Goal: Communication & Community: Answer question/provide support

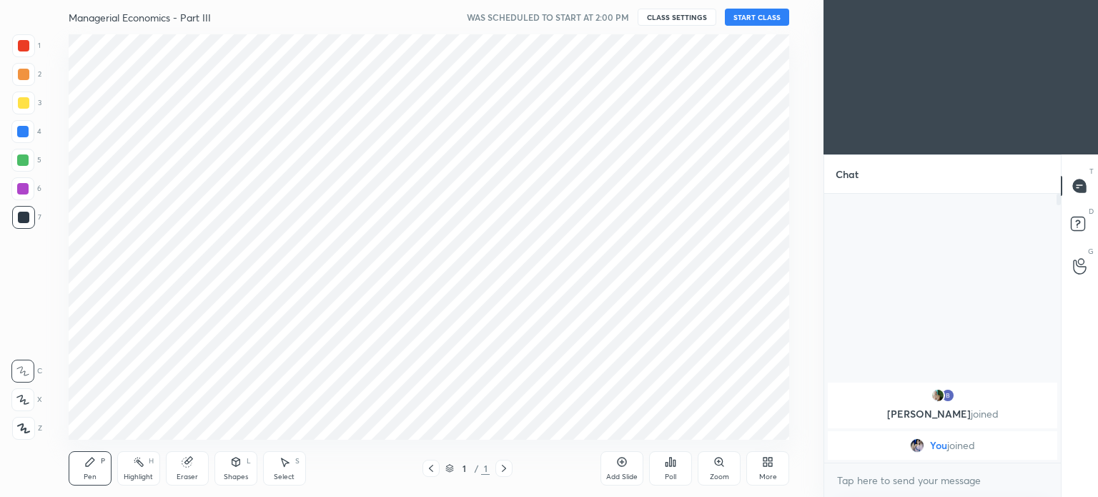
scroll to position [405, 766]
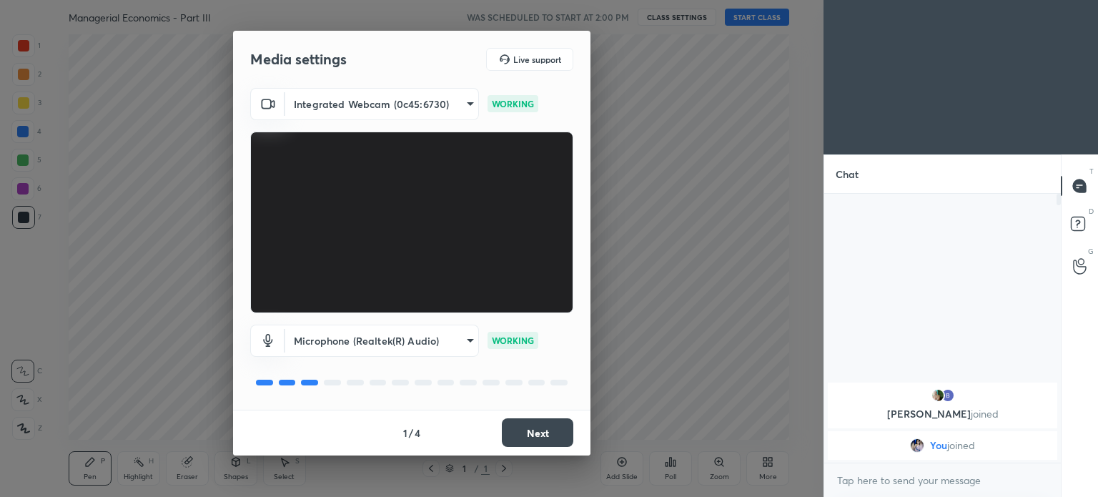
click at [530, 425] on button "Next" at bounding box center [537, 432] width 71 height 29
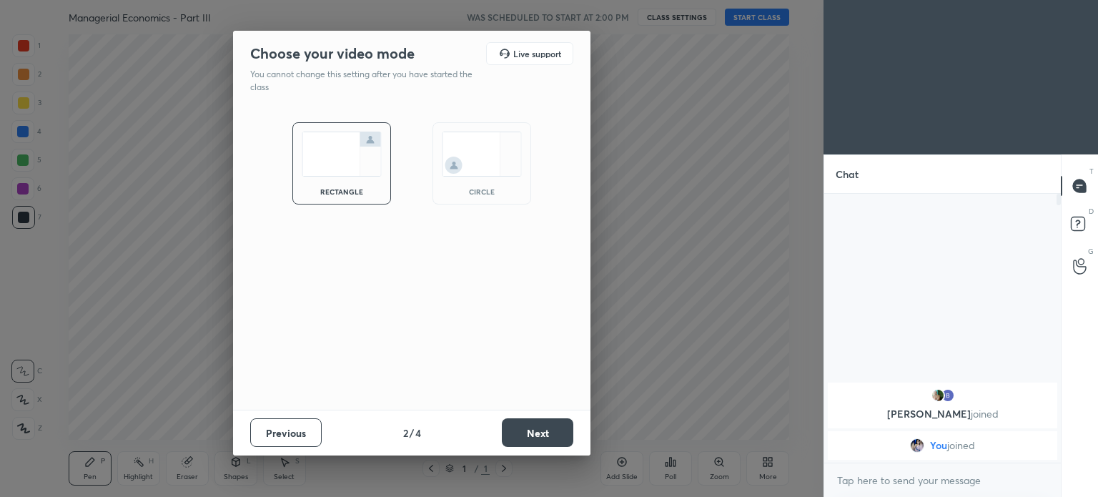
click at [475, 154] on img at bounding box center [482, 154] width 80 height 45
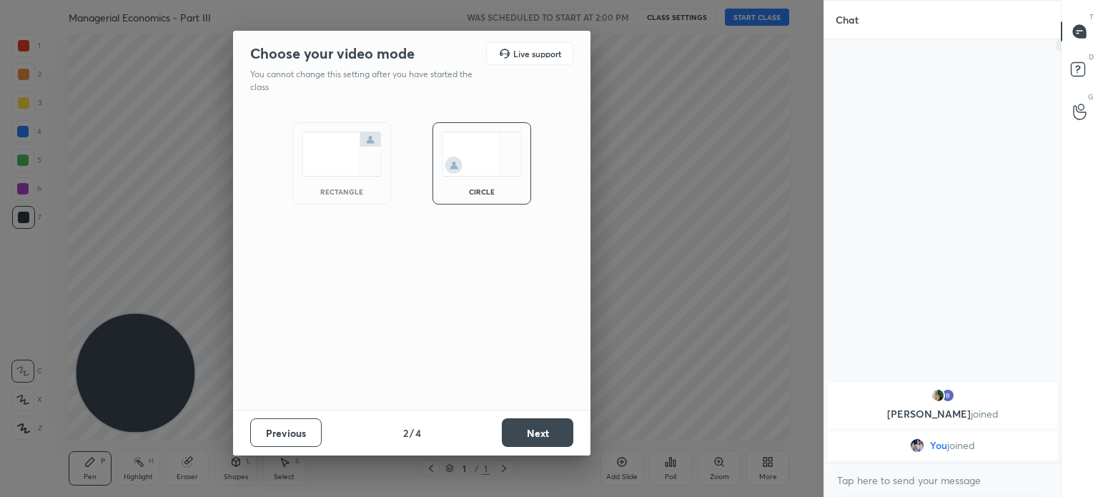
click at [529, 438] on button "Next" at bounding box center [537, 432] width 71 height 29
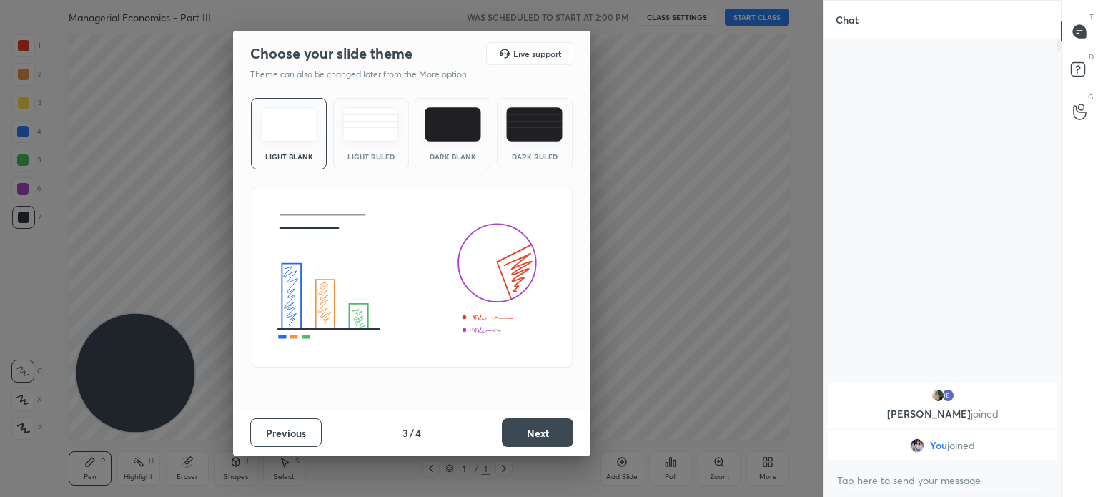
click at [289, 114] on img at bounding box center [289, 124] width 56 height 34
click at [555, 427] on button "Next" at bounding box center [537, 432] width 71 height 29
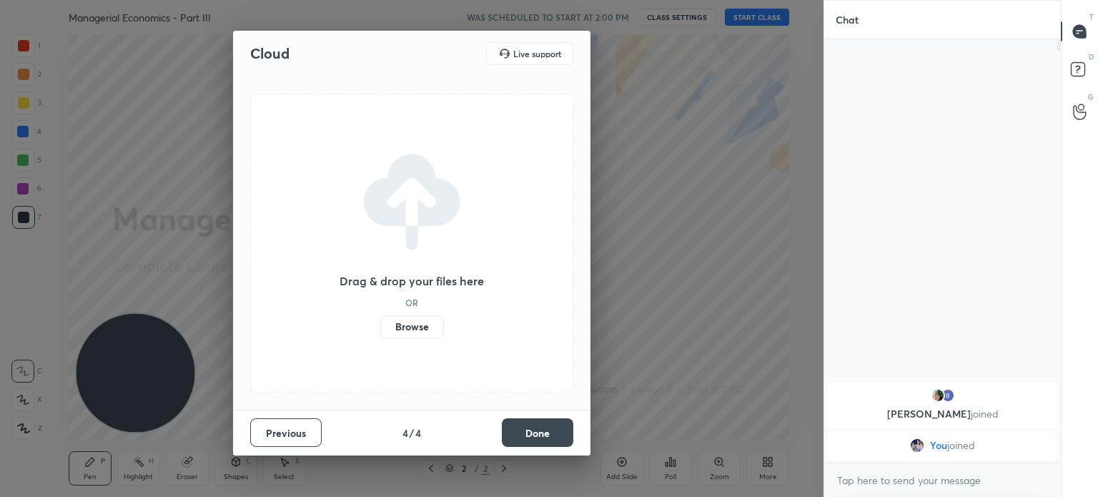
click at [405, 320] on label "Browse" at bounding box center [412, 326] width 64 height 23
click at [380, 320] on input "Browse" at bounding box center [380, 326] width 0 height 23
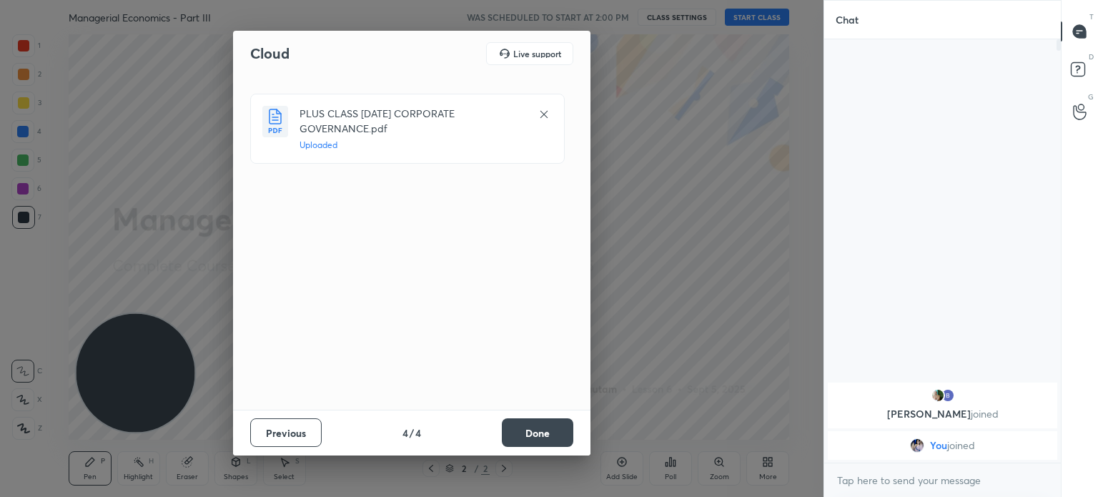
click at [535, 437] on button "Done" at bounding box center [537, 432] width 71 height 29
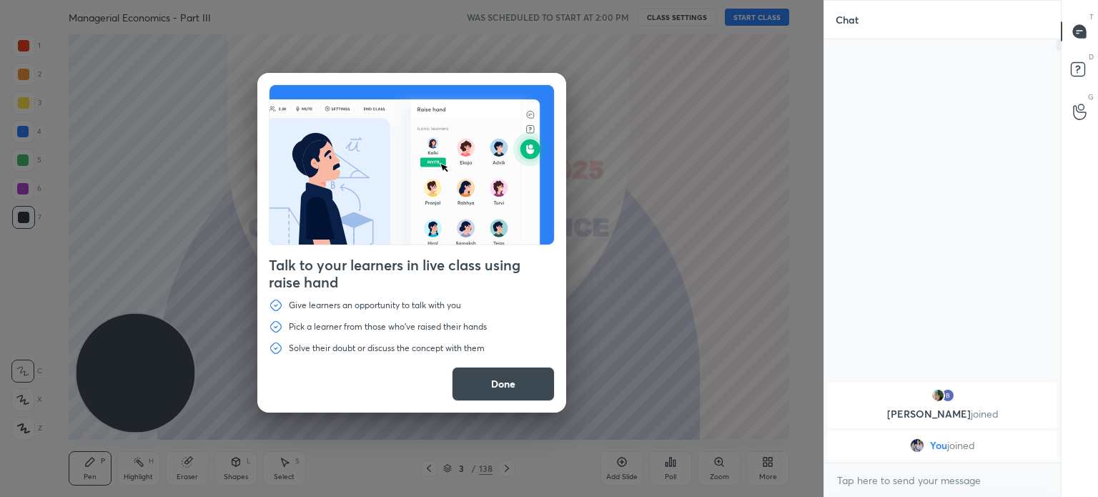
click at [524, 388] on button "Done" at bounding box center [503, 384] width 103 height 34
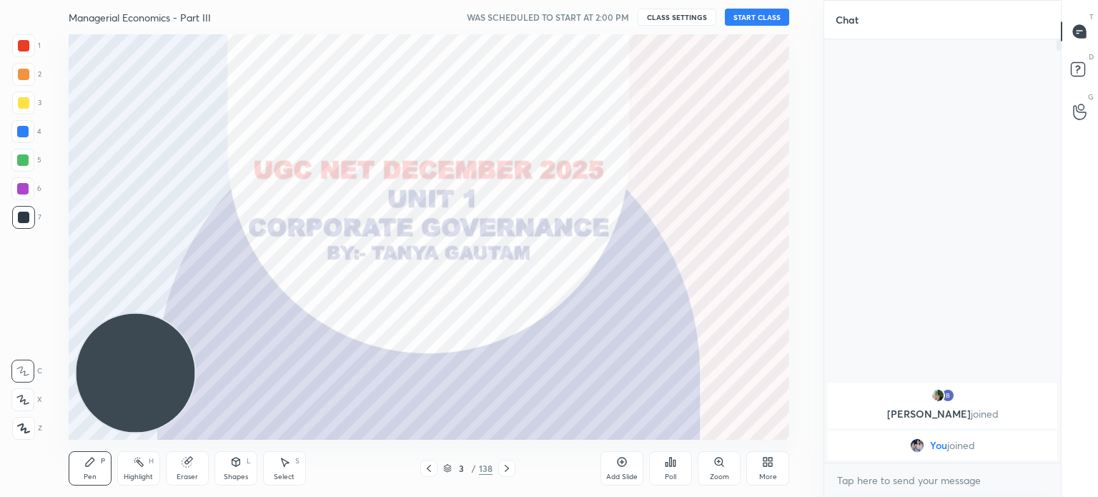
click at [505, 468] on icon at bounding box center [506, 467] width 11 height 11
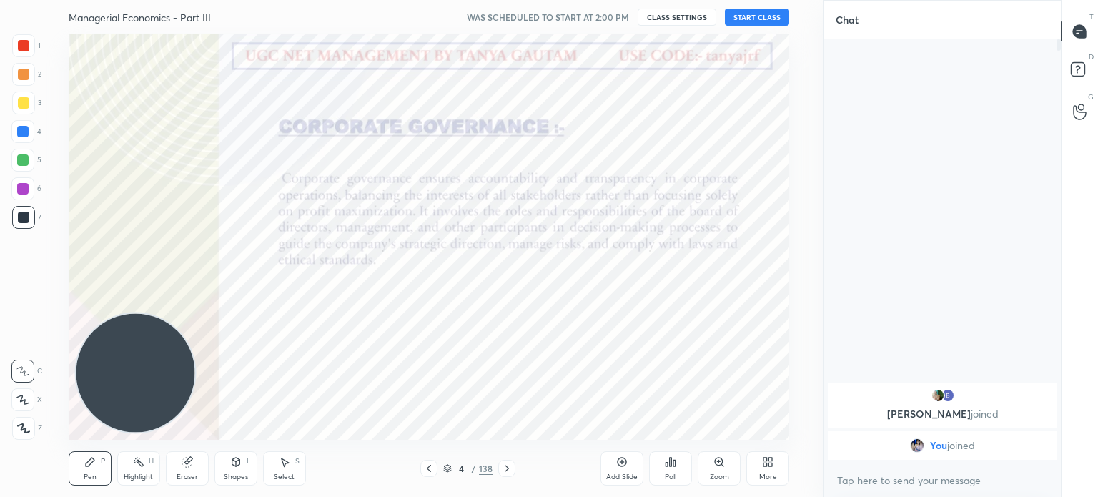
click at [505, 468] on icon at bounding box center [506, 467] width 11 height 11
click at [507, 467] on icon at bounding box center [506, 467] width 11 height 11
click at [507, 469] on icon at bounding box center [507, 468] width 4 height 7
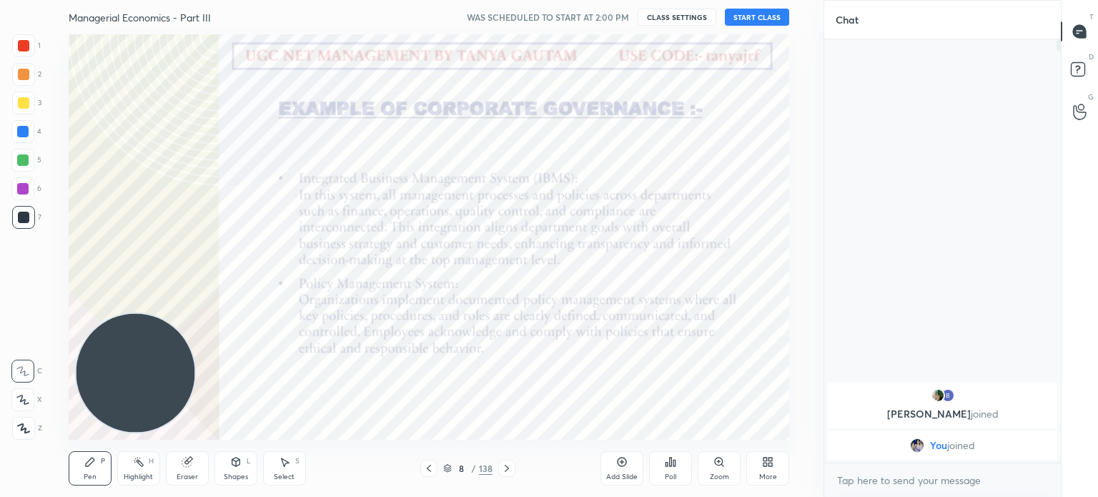
click at [507, 469] on icon at bounding box center [507, 468] width 4 height 7
click at [450, 469] on icon at bounding box center [447, 468] width 9 height 9
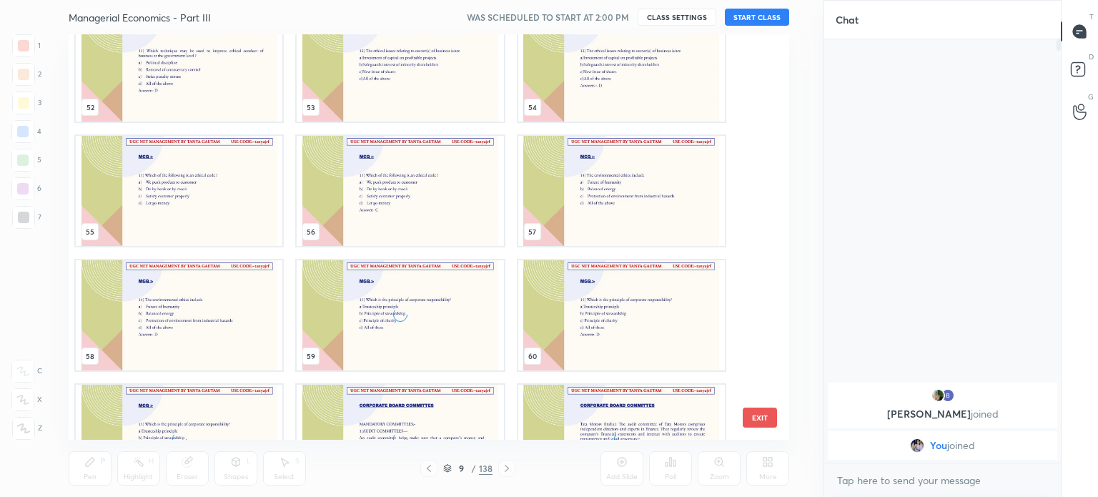
scroll to position [2359, 0]
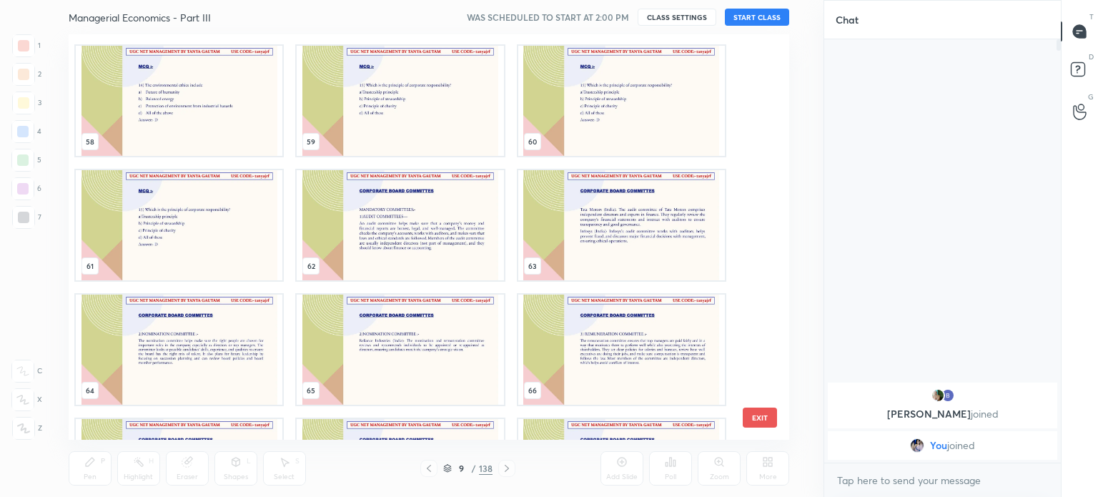
click at [368, 239] on img "grid" at bounding box center [400, 225] width 207 height 110
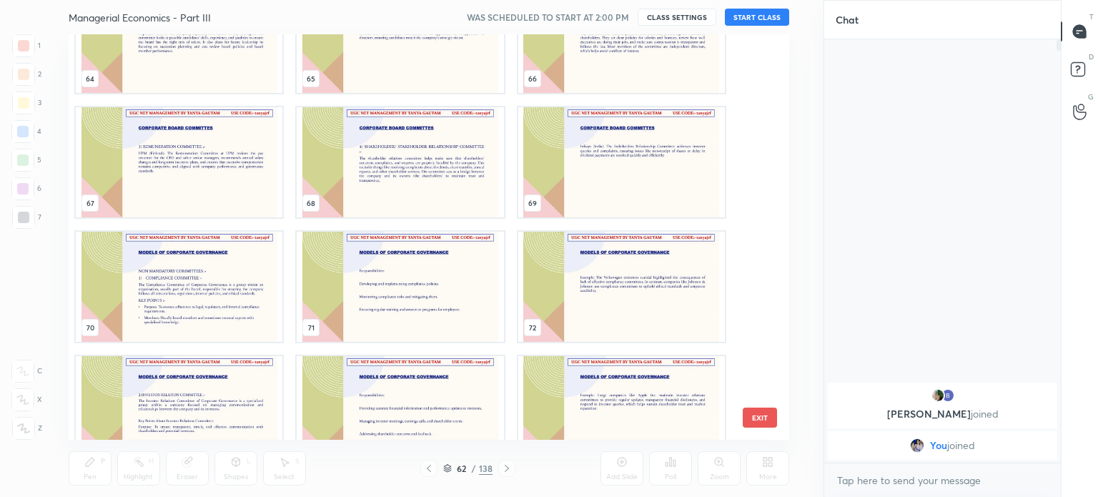
scroll to position [2456, 0]
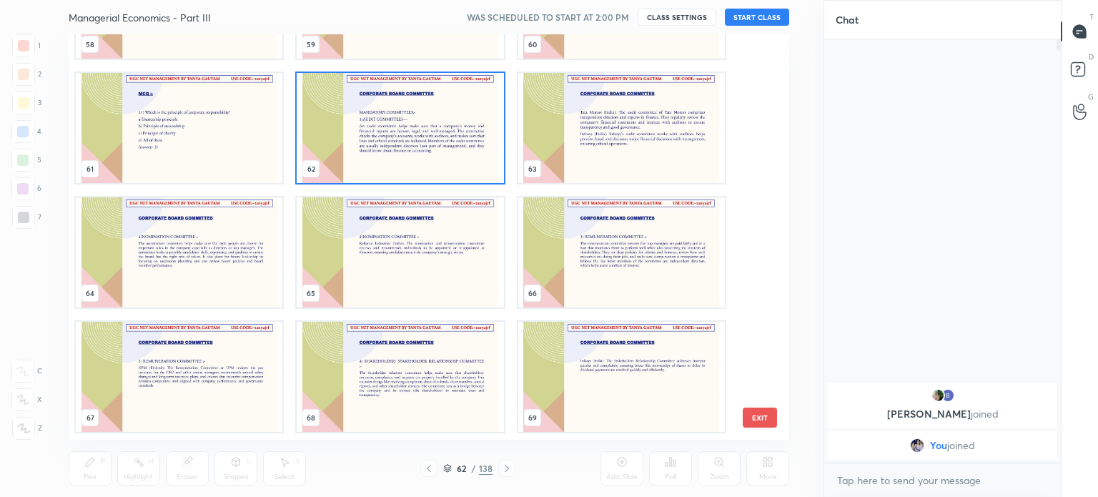
click at [763, 415] on button "EXIT" at bounding box center [760, 417] width 34 height 20
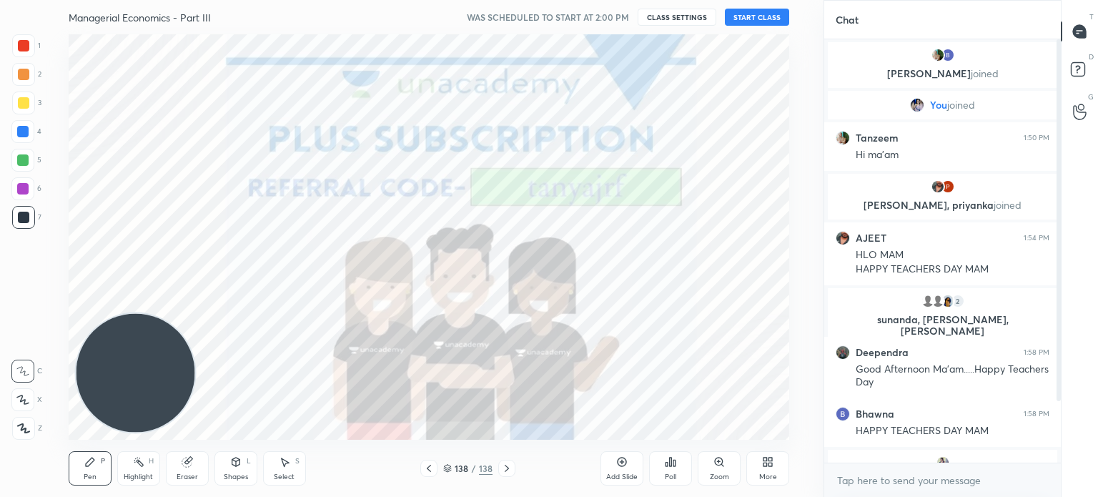
click at [447, 469] on icon at bounding box center [447, 468] width 9 height 9
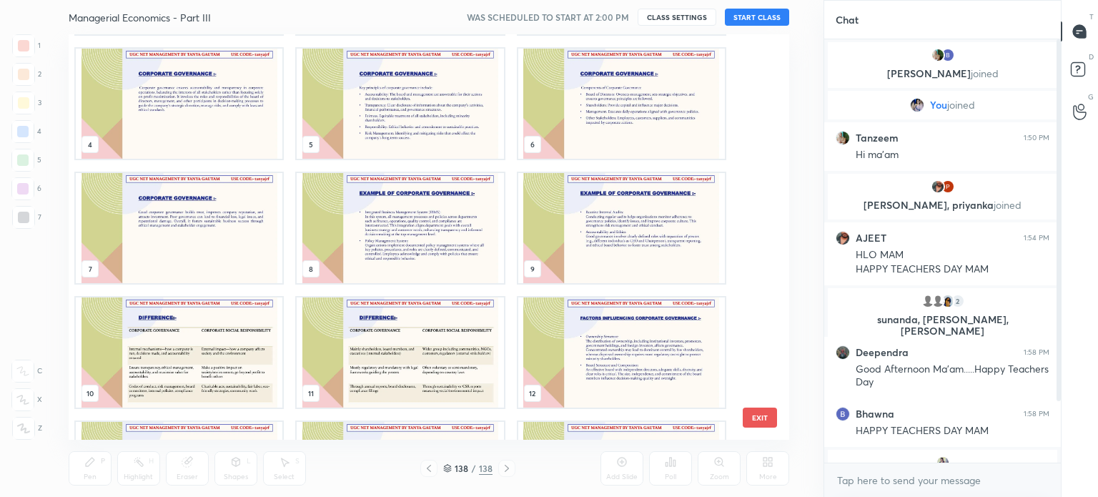
scroll to position [0, 0]
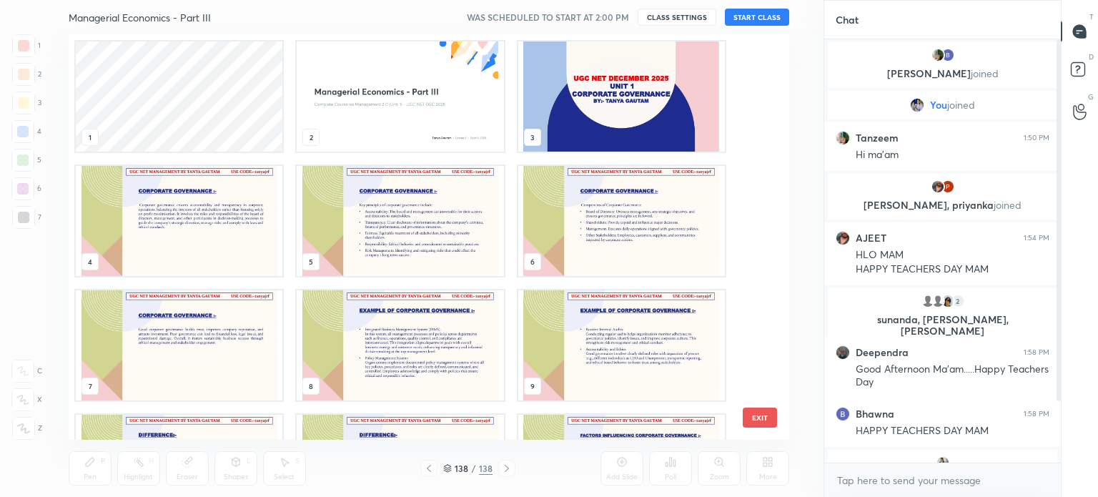
click at [618, 130] on img "grid" at bounding box center [621, 96] width 207 height 110
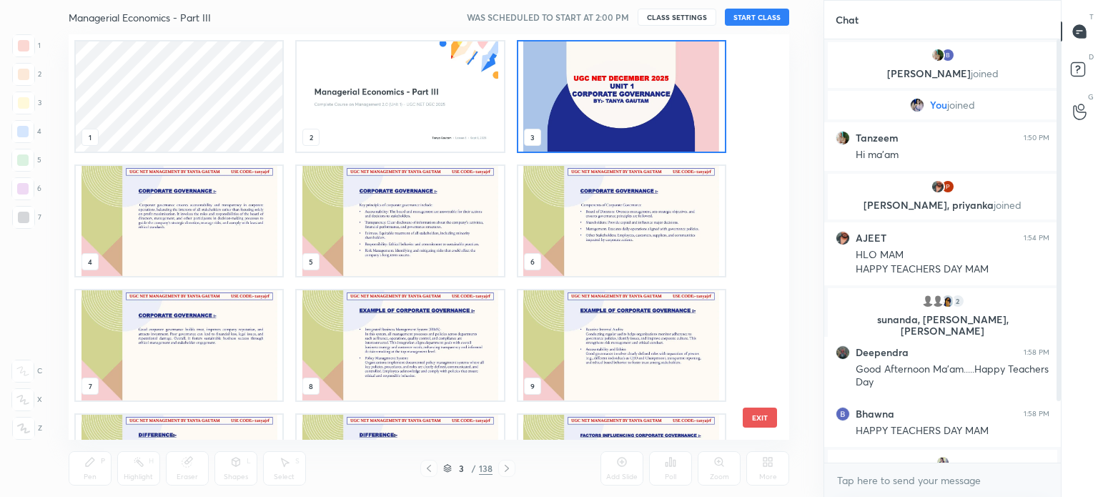
click at [761, 418] on button "EXIT" at bounding box center [760, 417] width 34 height 20
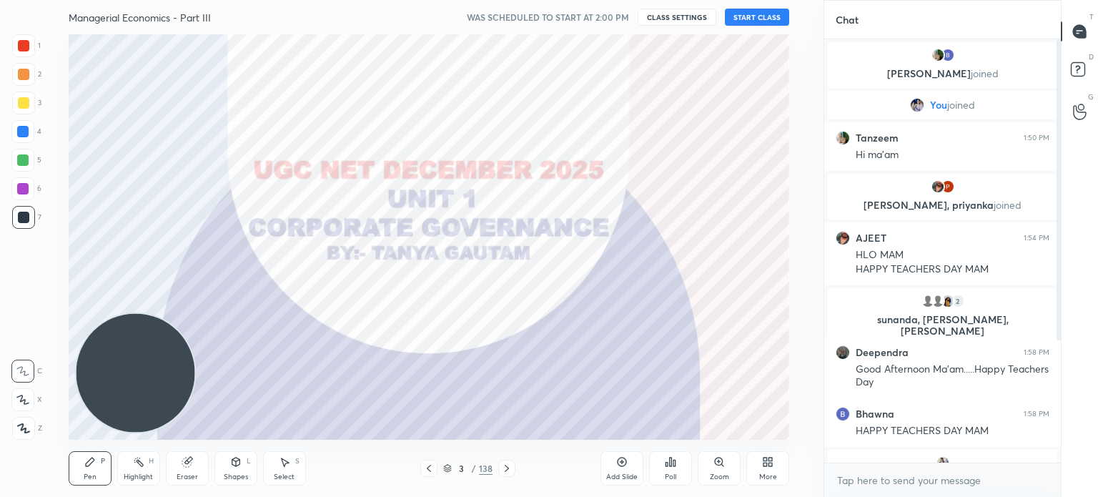
click at [758, 13] on button "START CLASS" at bounding box center [757, 17] width 64 height 17
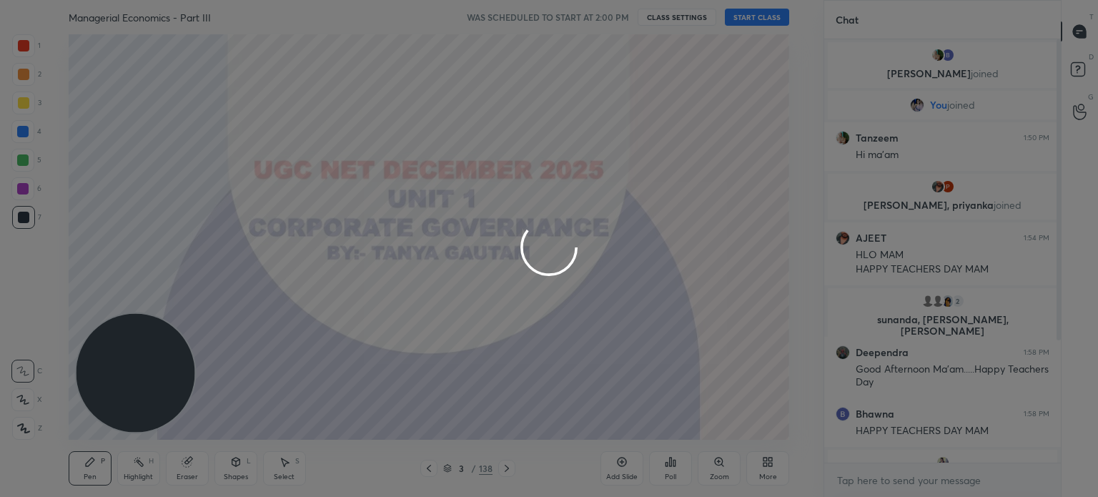
type textarea "x"
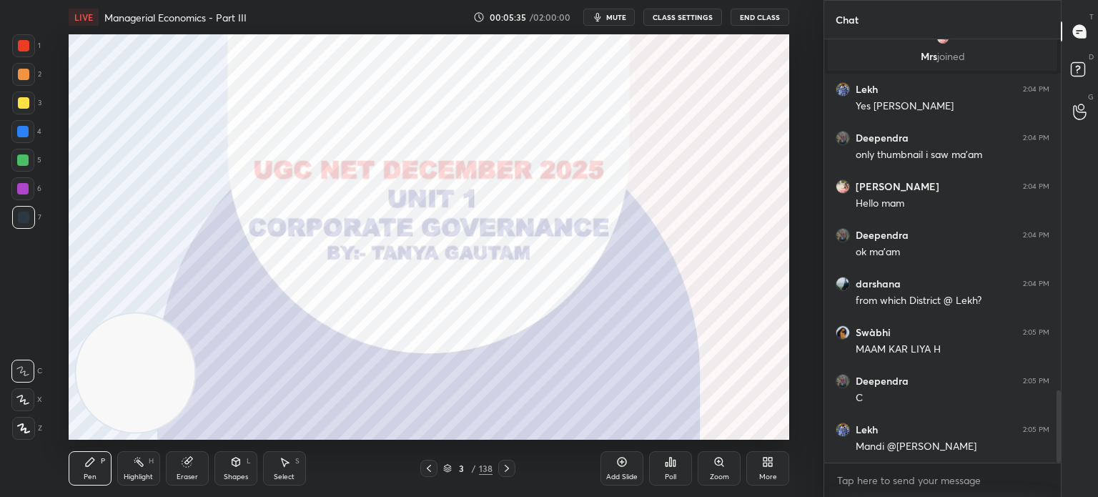
scroll to position [2116, 0]
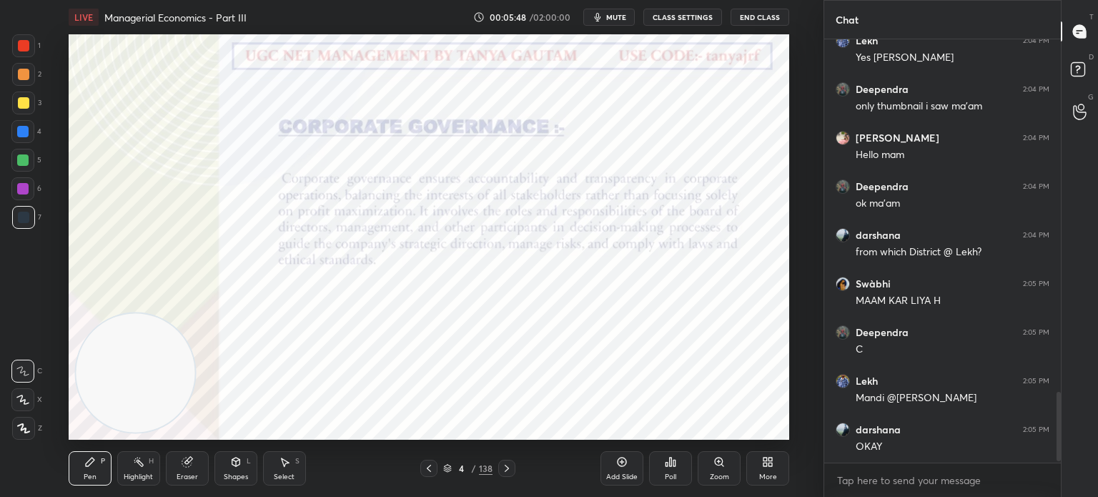
click at [446, 468] on icon at bounding box center [447, 468] width 9 height 9
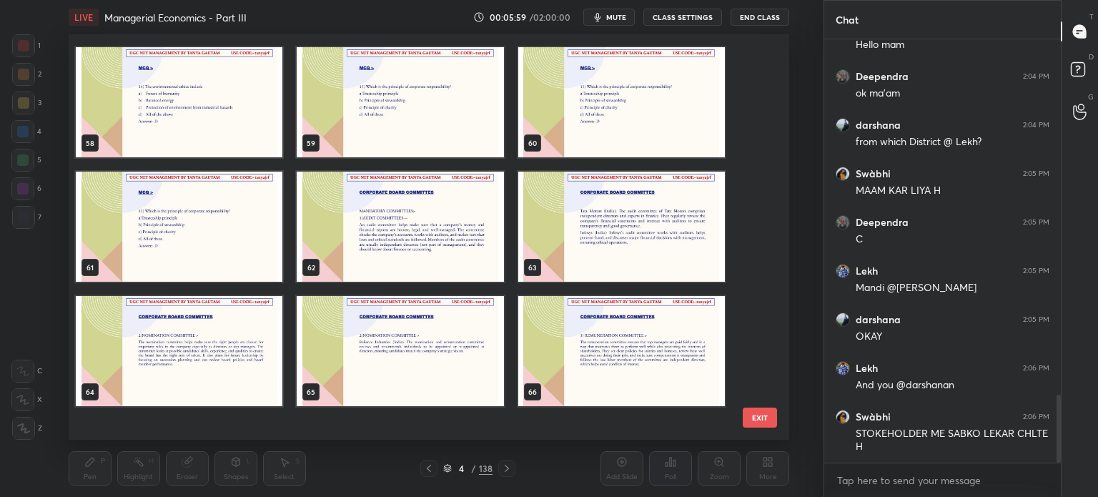
scroll to position [2359, 0]
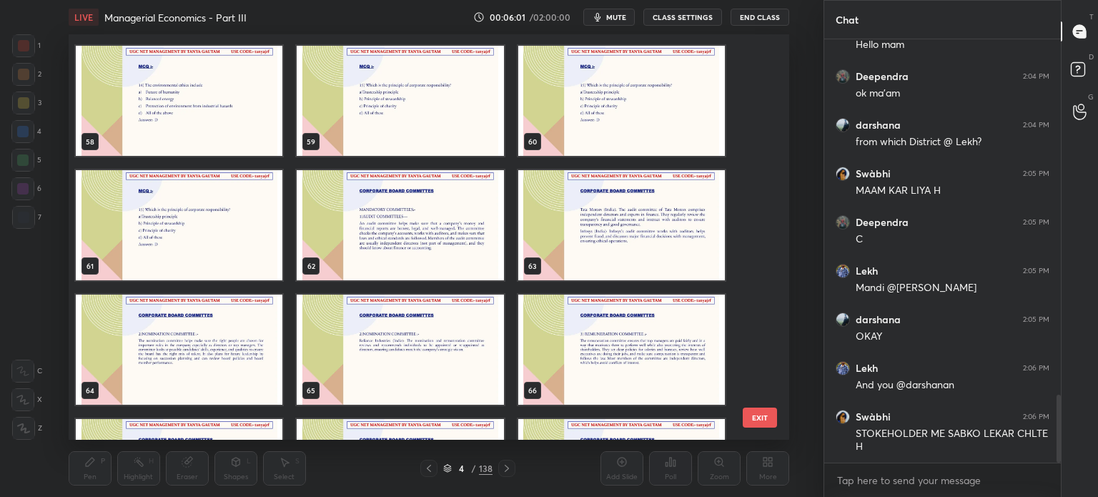
click at [413, 239] on img "grid" at bounding box center [400, 225] width 207 height 110
click at [752, 411] on button "EXIT" at bounding box center [760, 417] width 34 height 20
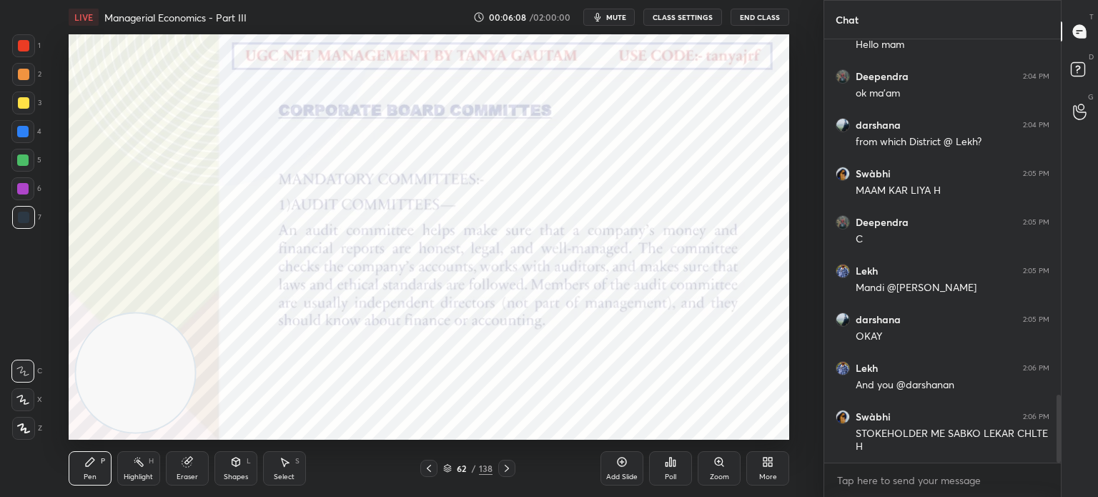
click at [427, 472] on icon at bounding box center [428, 467] width 11 height 11
click at [615, 471] on div "Add Slide" at bounding box center [621, 468] width 43 height 34
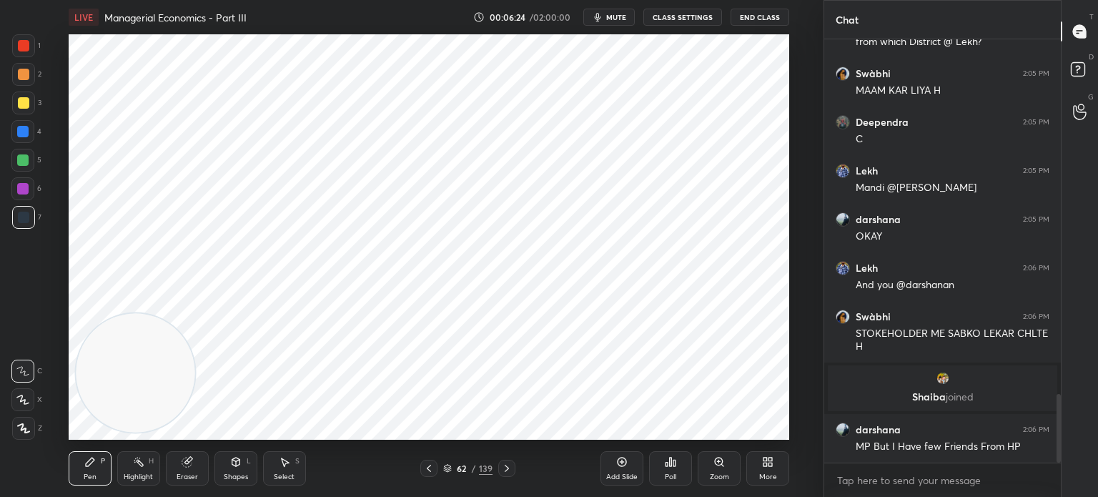
scroll to position [2194, 0]
drag, startPoint x: 152, startPoint y: 392, endPoint x: 776, endPoint y: 102, distance: 688.8
click at [776, 102] on video at bounding box center [728, 95] width 119 height 119
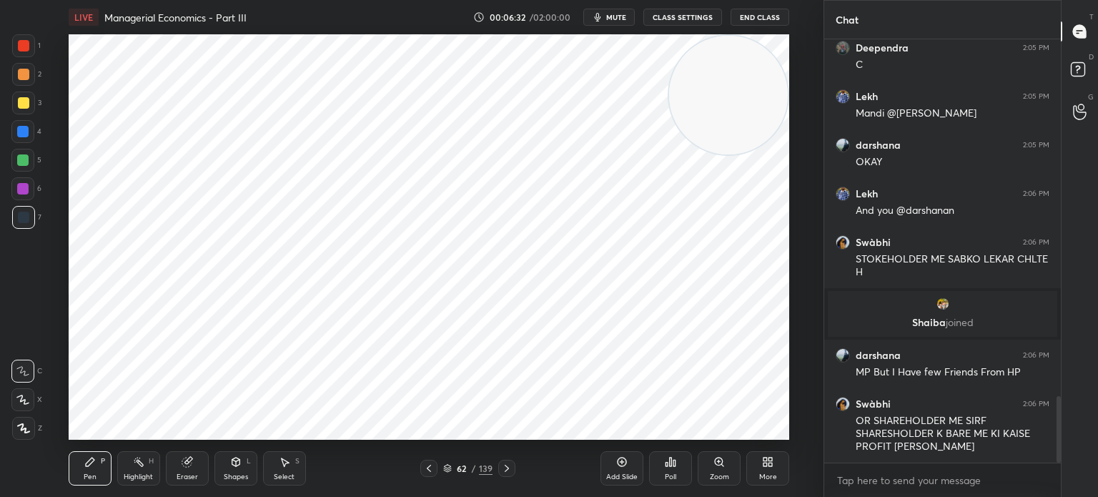
click at [233, 468] on div "Shapes L" at bounding box center [235, 468] width 43 height 34
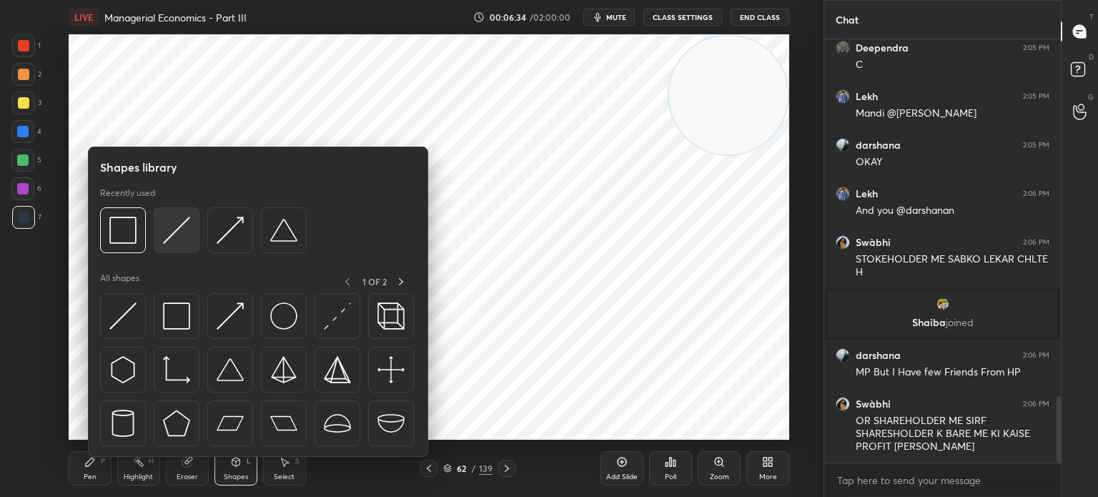
click at [175, 233] on img at bounding box center [176, 230] width 27 height 27
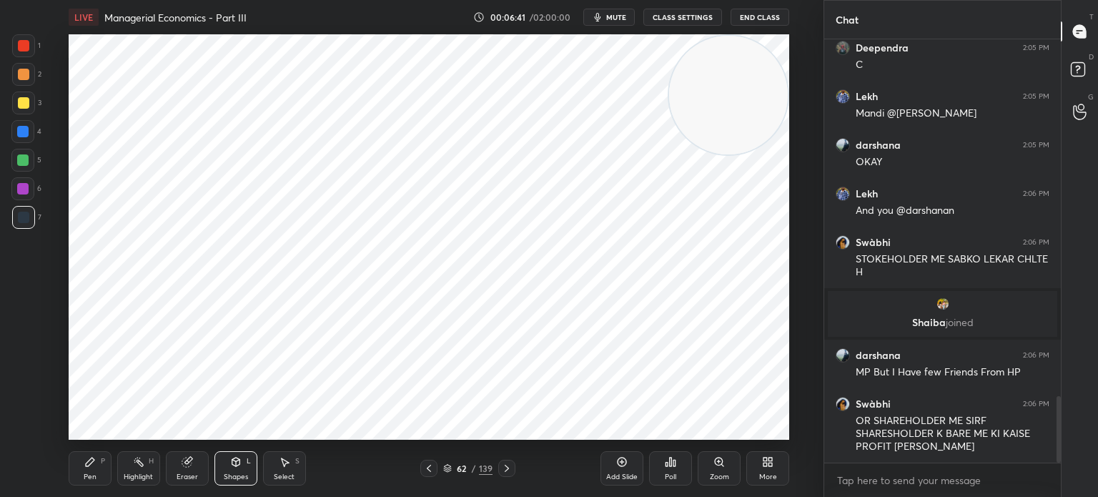
scroll to position [2317, 0]
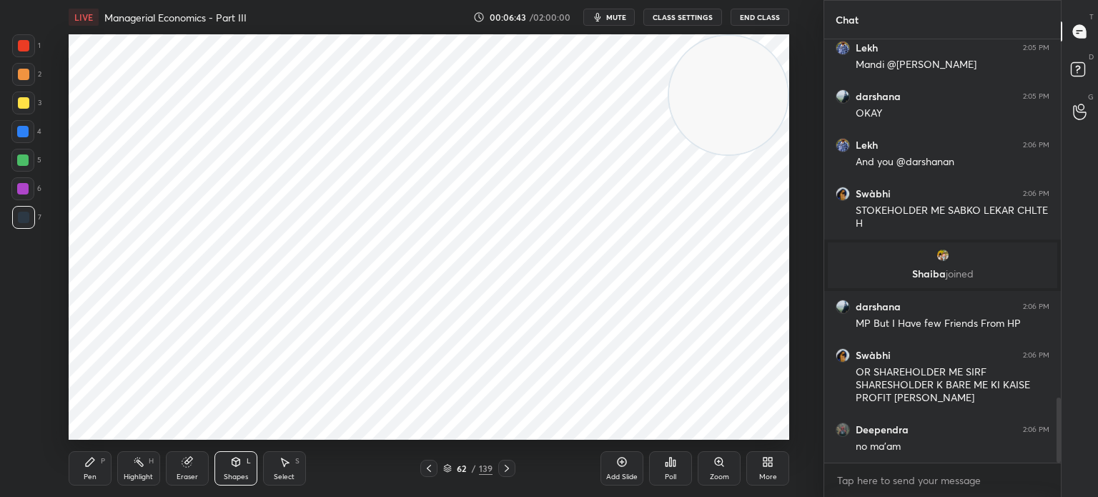
click at [23, 48] on div at bounding box center [23, 45] width 11 height 11
click at [97, 471] on div "Pen P" at bounding box center [90, 468] width 43 height 34
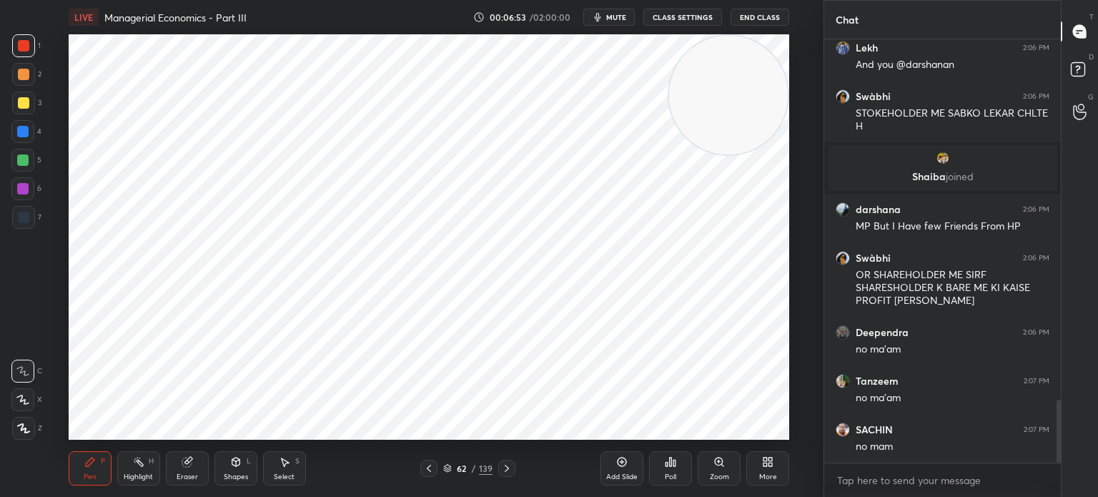
scroll to position [2463, 0]
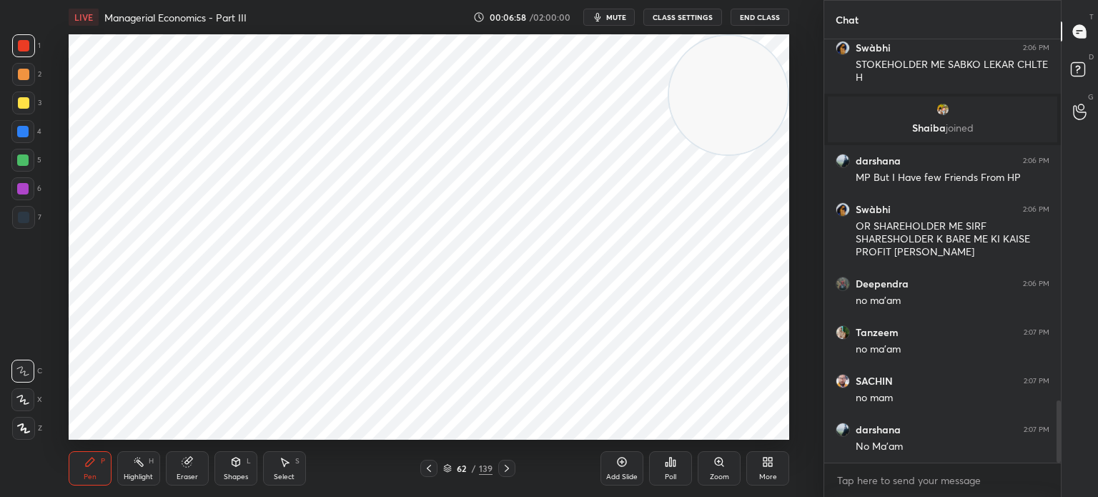
click at [26, 428] on icon at bounding box center [23, 428] width 13 height 10
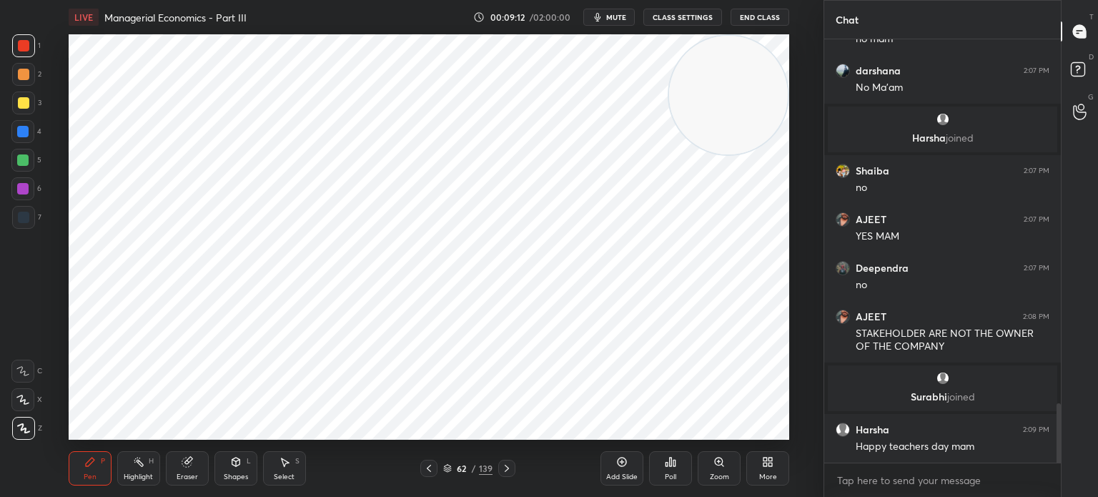
scroll to position [5, 4]
type textarea "x"
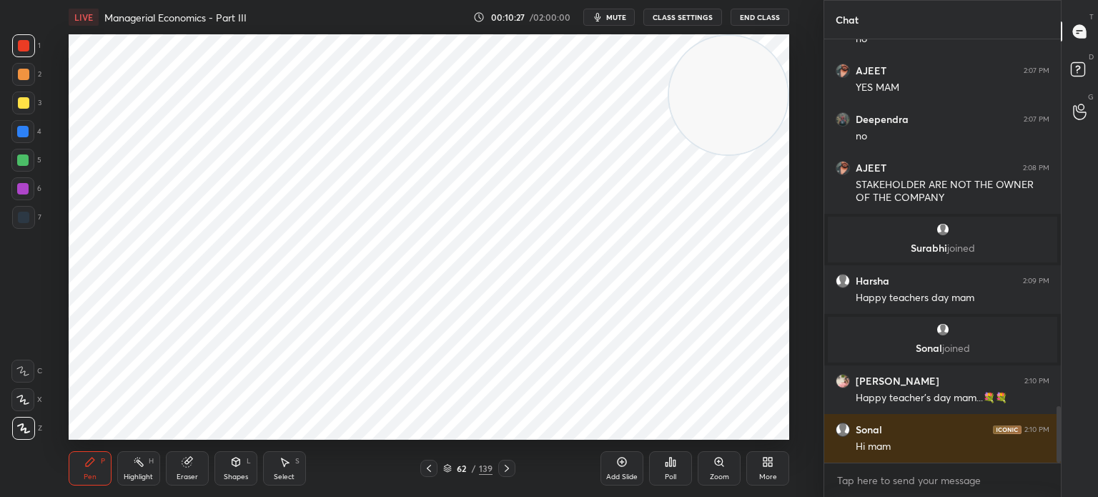
scroll to position [2751, 0]
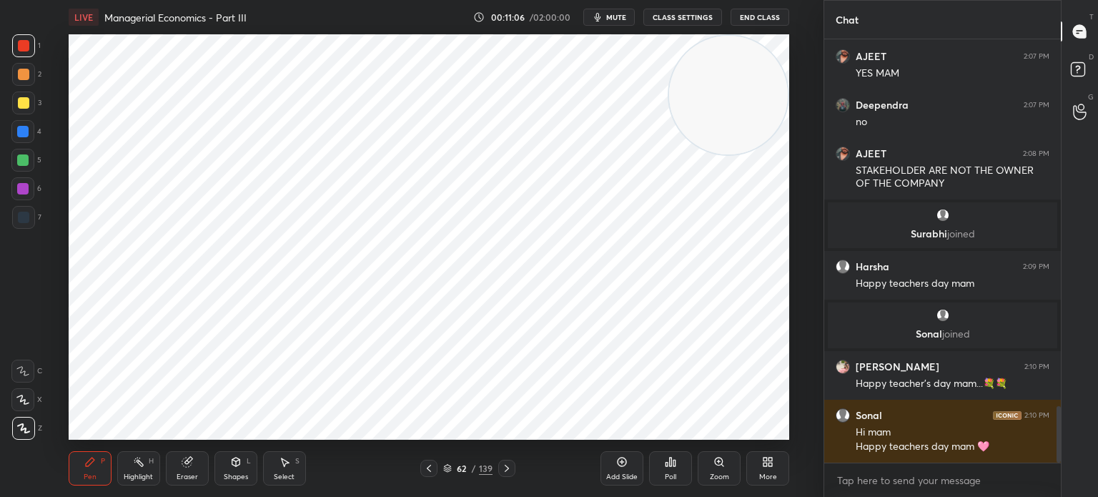
drag, startPoint x: 618, startPoint y: 458, endPoint x: 626, endPoint y: 474, distance: 17.9
click at [619, 458] on icon at bounding box center [621, 461] width 11 height 11
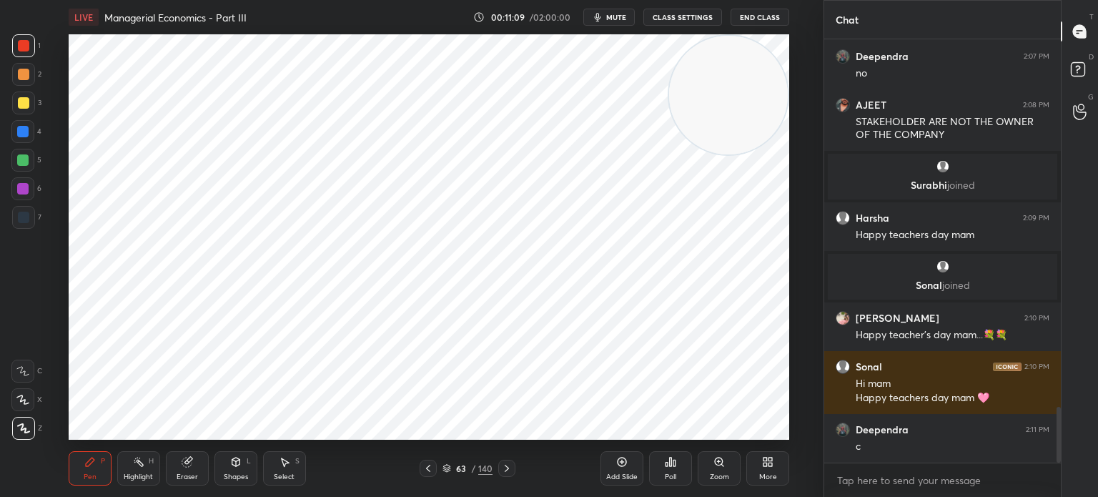
click at [23, 217] on div at bounding box center [23, 217] width 11 height 11
click at [149, 473] on div "Highlight" at bounding box center [138, 476] width 29 height 7
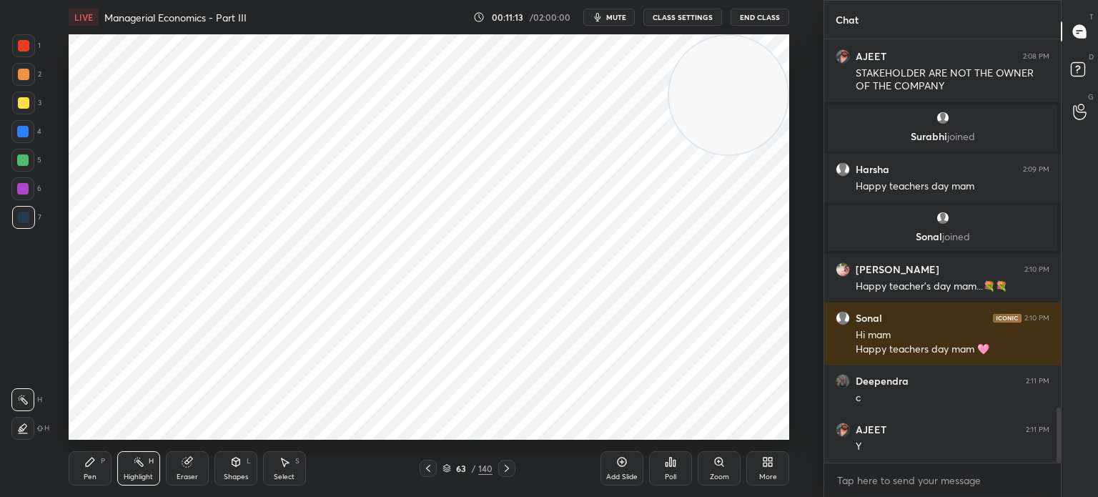
click at [229, 473] on div "Shapes" at bounding box center [236, 476] width 24 height 7
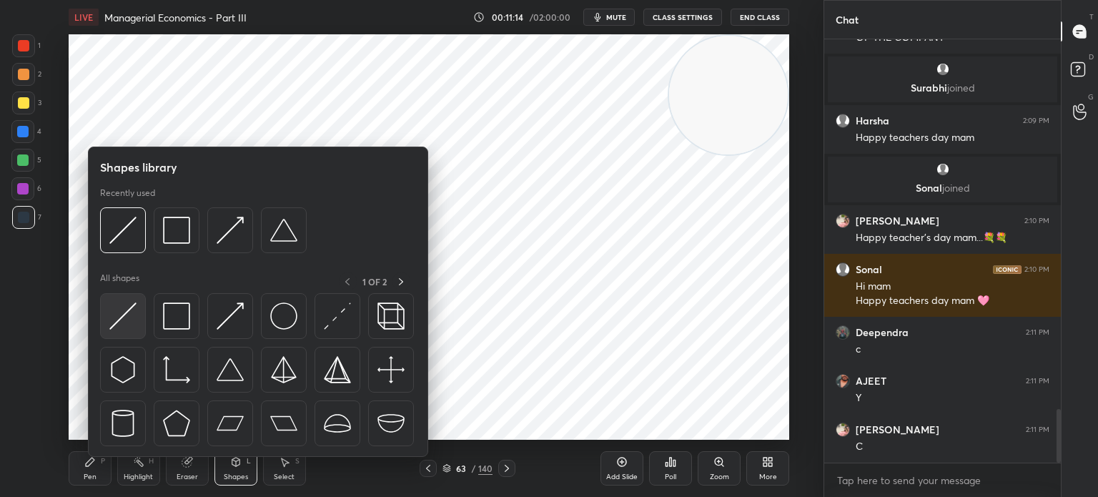
scroll to position [2945, 0]
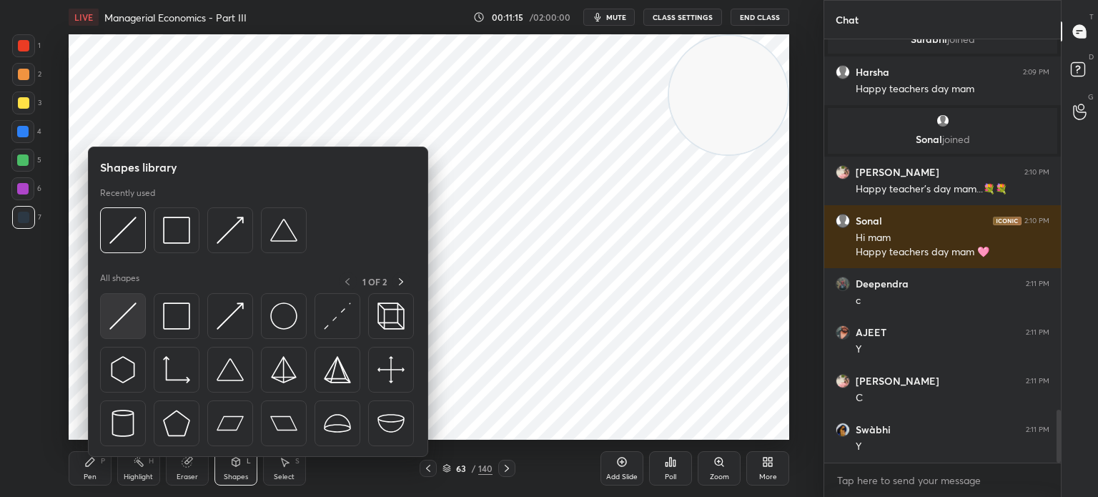
click at [120, 312] on img at bounding box center [122, 315] width 27 height 27
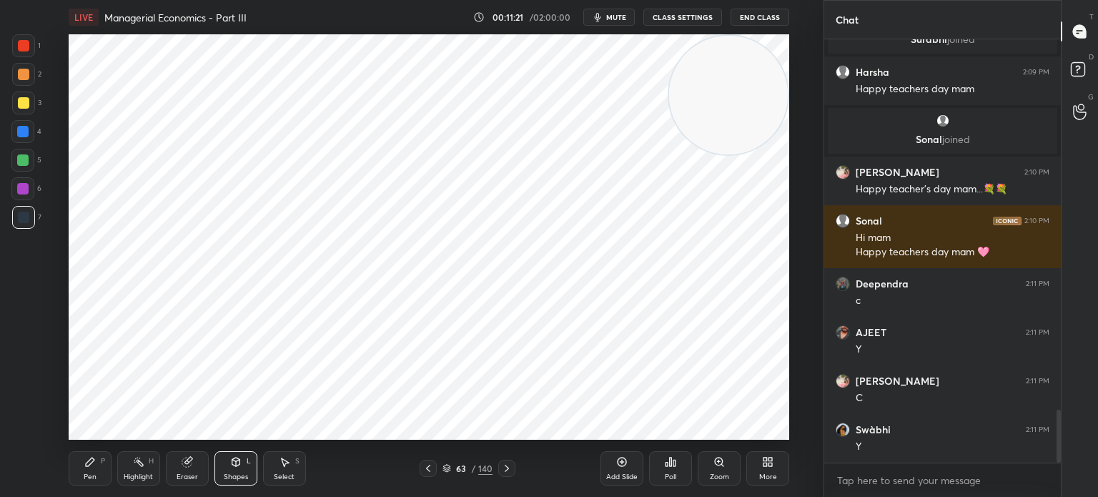
click at [29, 49] on div at bounding box center [23, 45] width 11 height 11
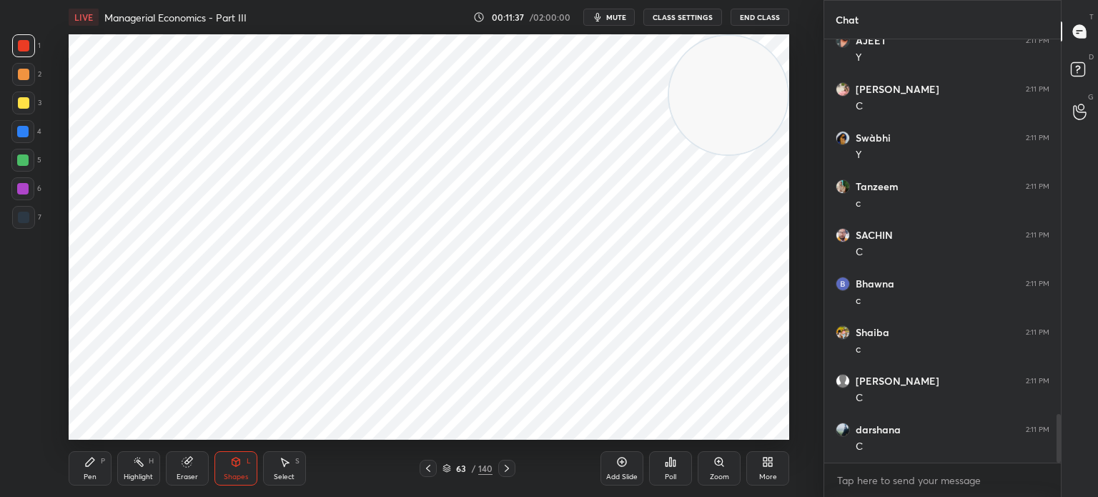
scroll to position [3285, 0]
click at [74, 470] on div "Pen P" at bounding box center [90, 468] width 43 height 34
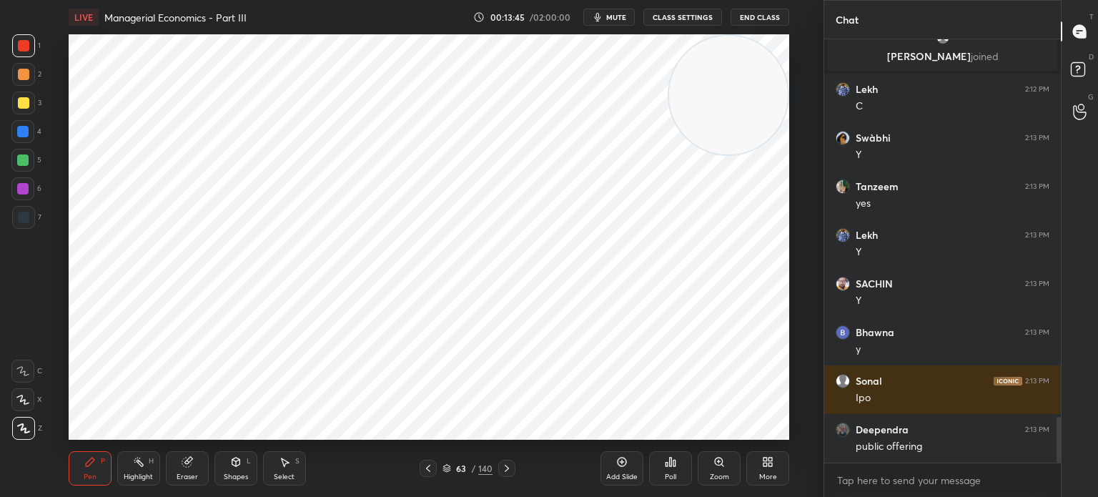
scroll to position [3537, 0]
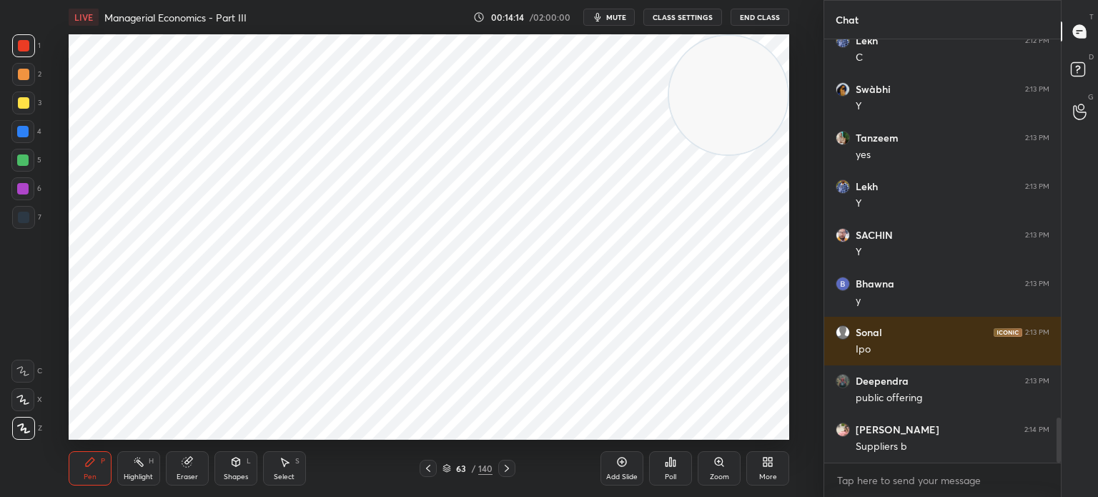
click at [177, 468] on div "Eraser" at bounding box center [187, 468] width 43 height 34
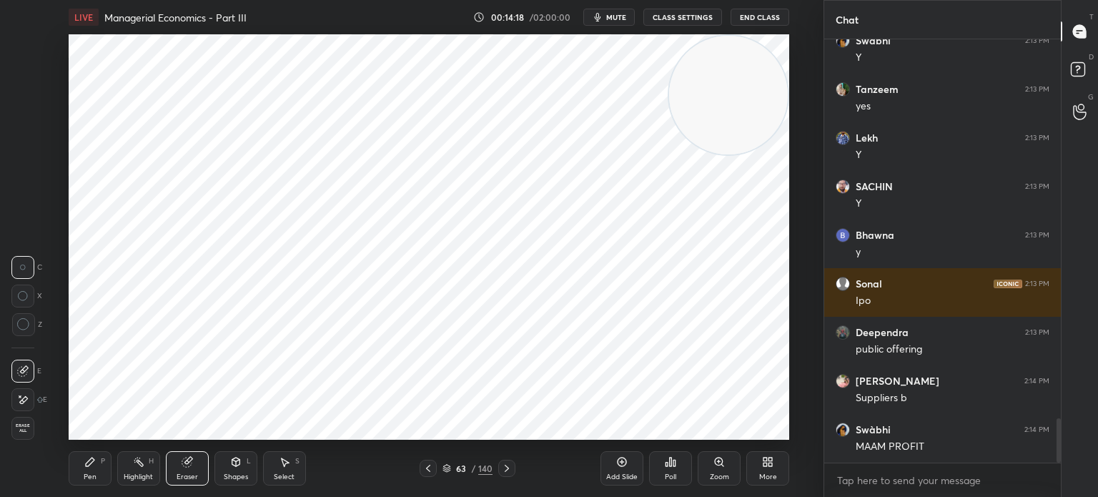
scroll to position [3634, 0]
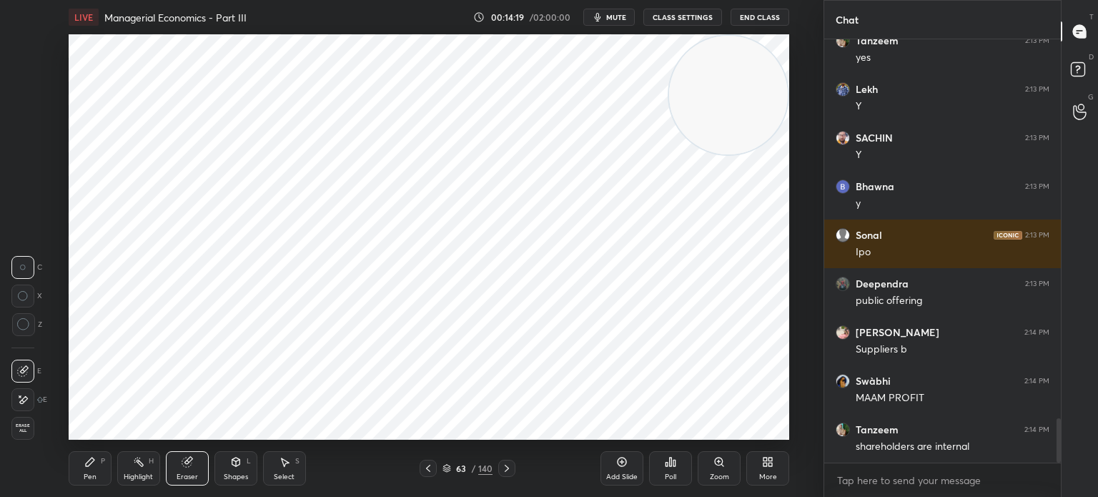
click at [95, 475] on div "Pen" at bounding box center [90, 476] width 13 height 7
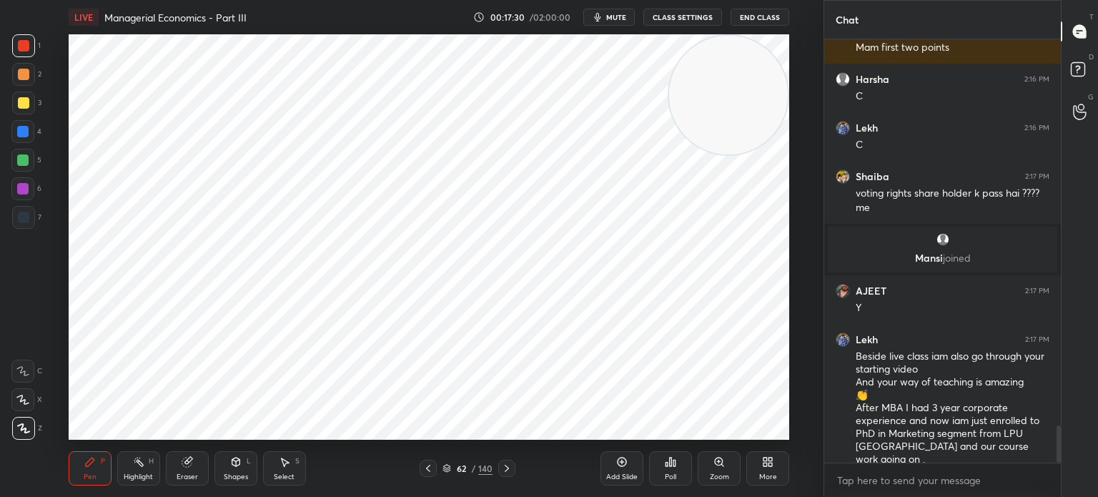
scroll to position [4439, 0]
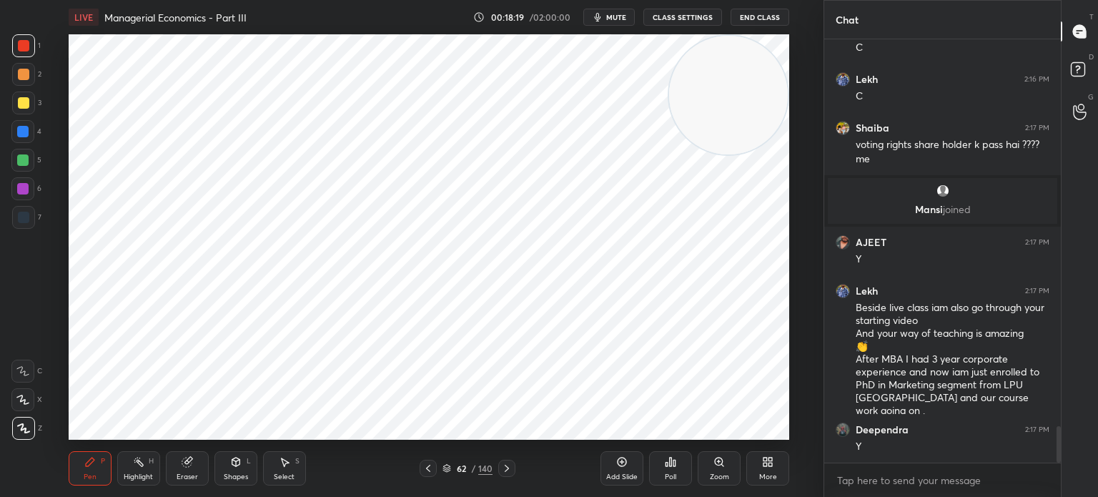
click at [508, 475] on div at bounding box center [506, 468] width 17 height 17
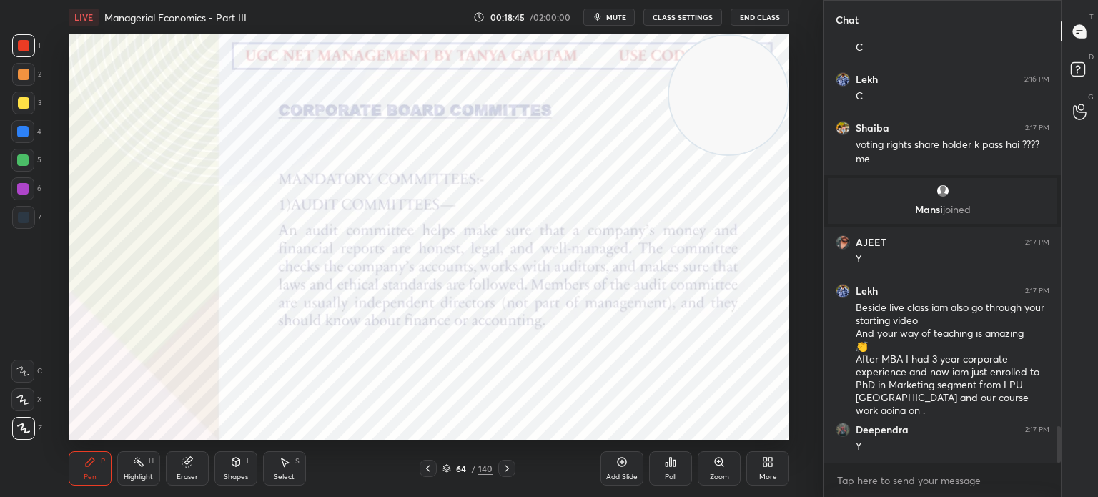
click at [230, 474] on div "Shapes" at bounding box center [236, 476] width 24 height 7
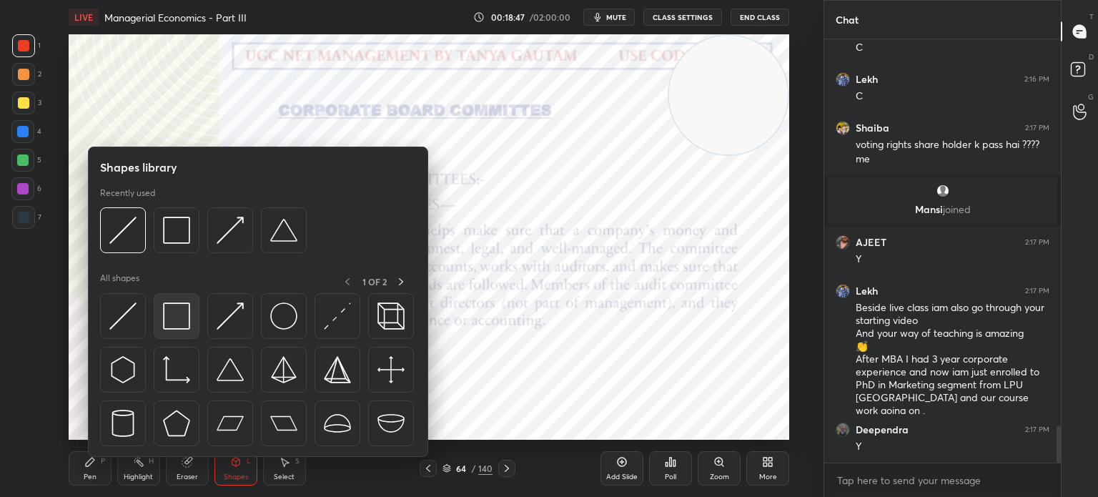
click at [179, 322] on img at bounding box center [176, 315] width 27 height 27
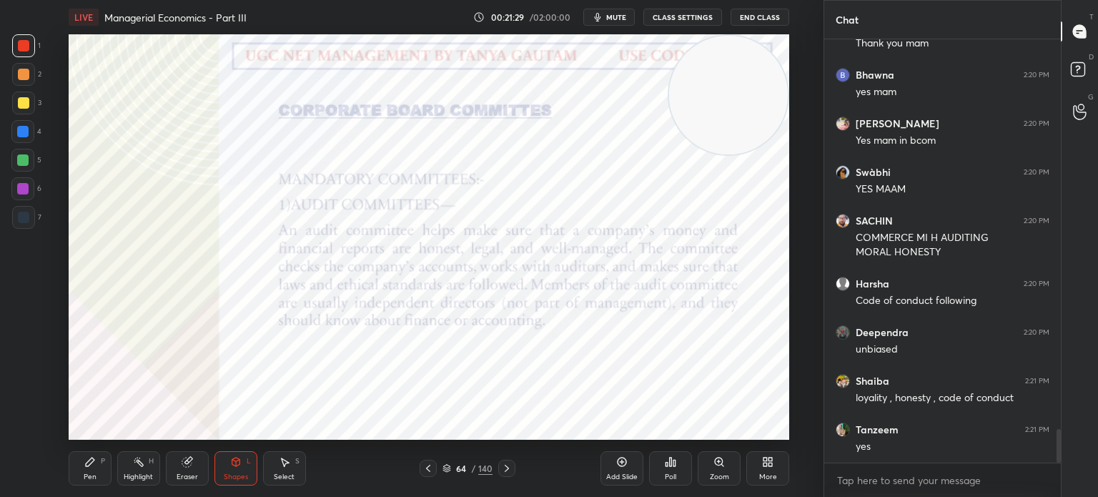
scroll to position [4939, 0]
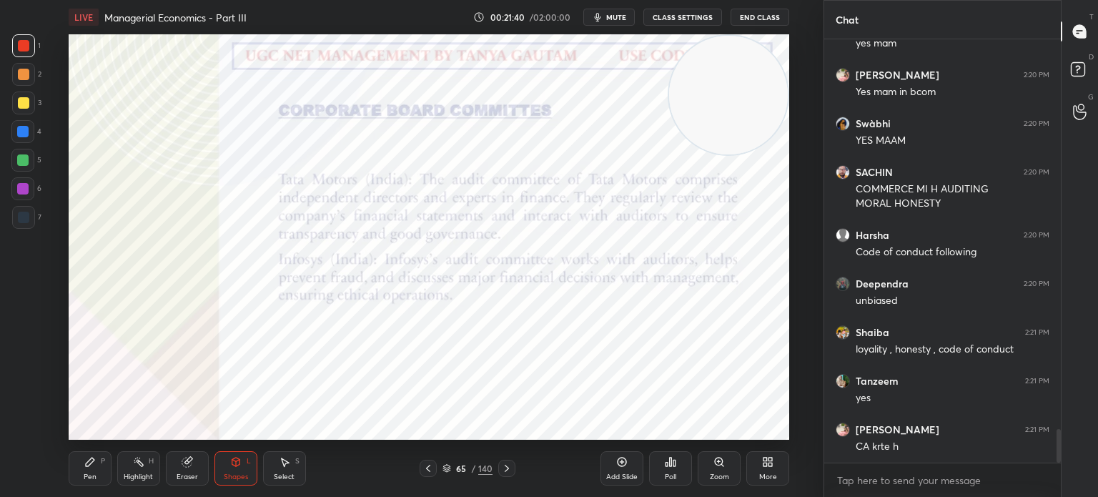
click at [89, 471] on div "Pen P" at bounding box center [90, 468] width 43 height 34
click at [16, 44] on div at bounding box center [23, 45] width 23 height 23
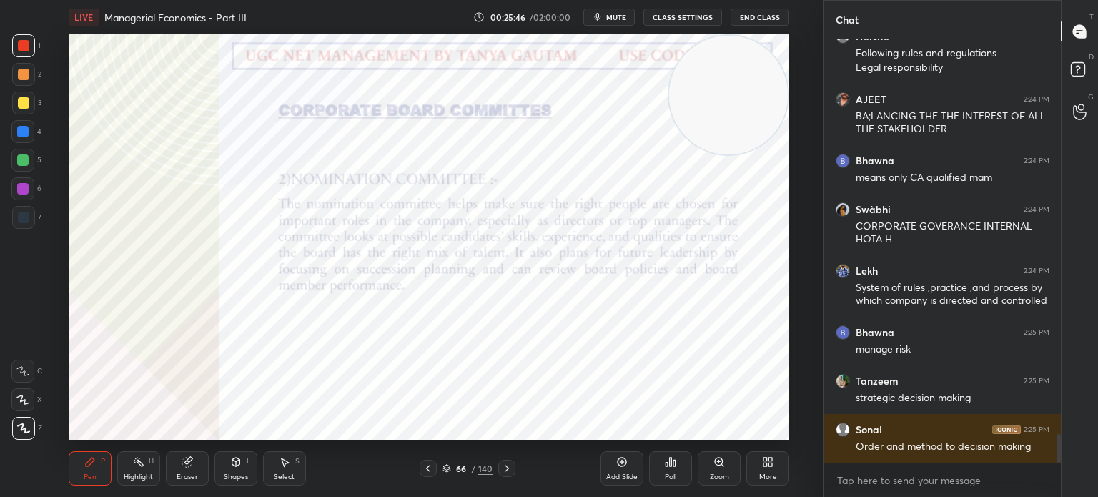
scroll to position [5956, 0]
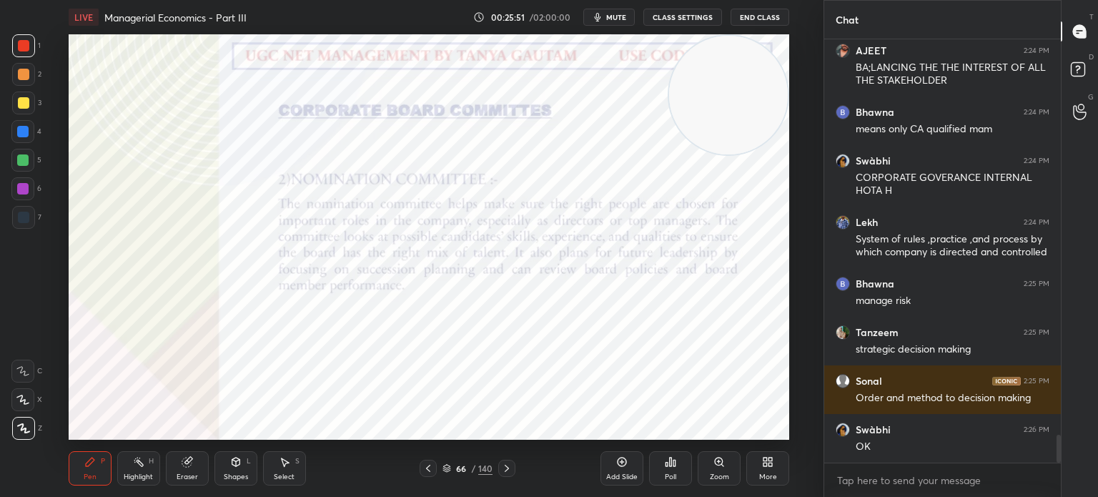
click at [223, 471] on div "Shapes L" at bounding box center [235, 468] width 43 height 34
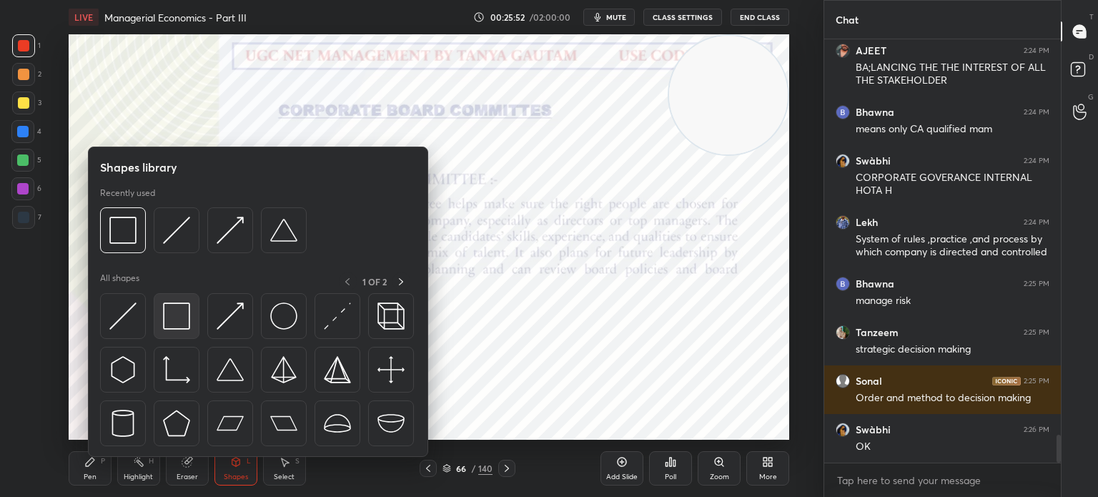
click at [174, 309] on img at bounding box center [176, 315] width 27 height 27
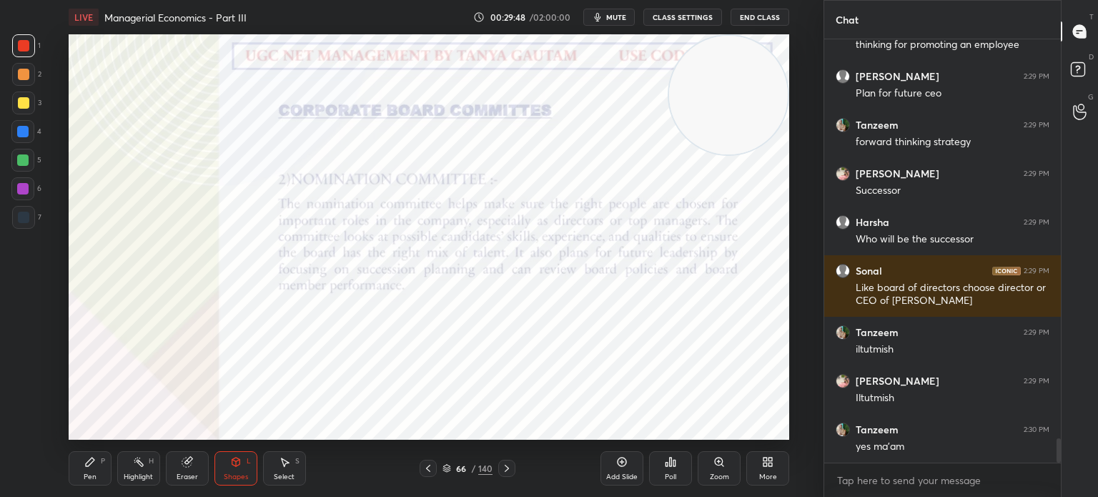
scroll to position [7002, 0]
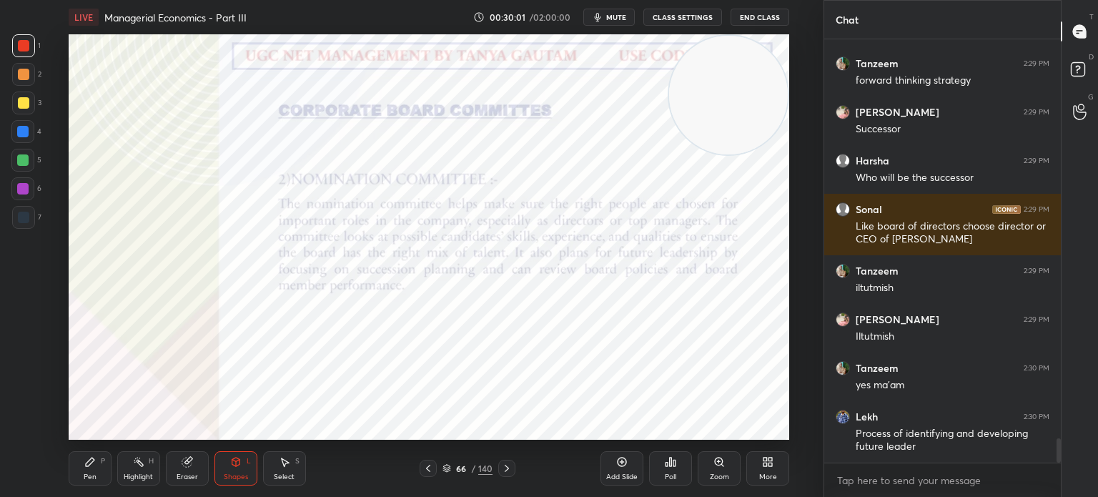
click at [87, 467] on div "Pen P" at bounding box center [90, 468] width 43 height 34
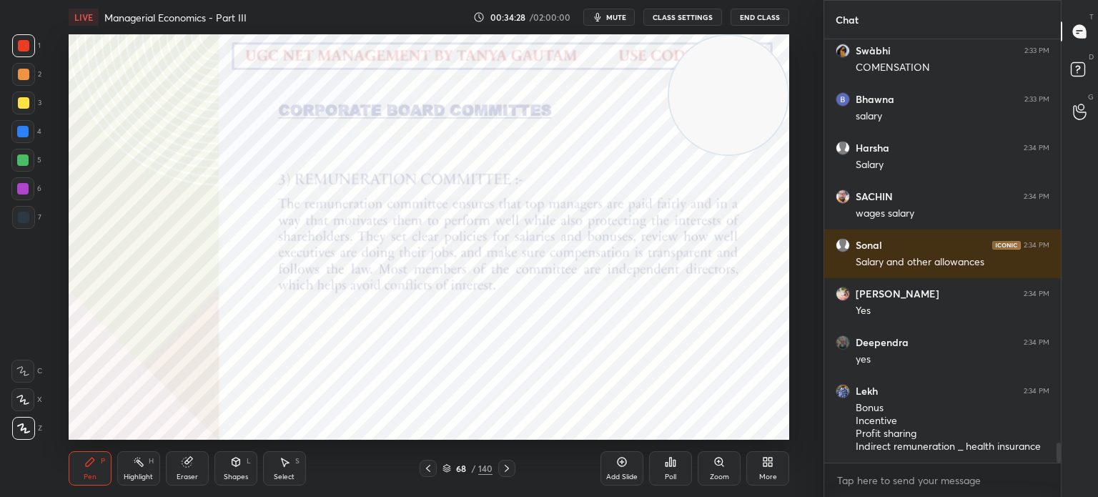
scroll to position [8392, 0]
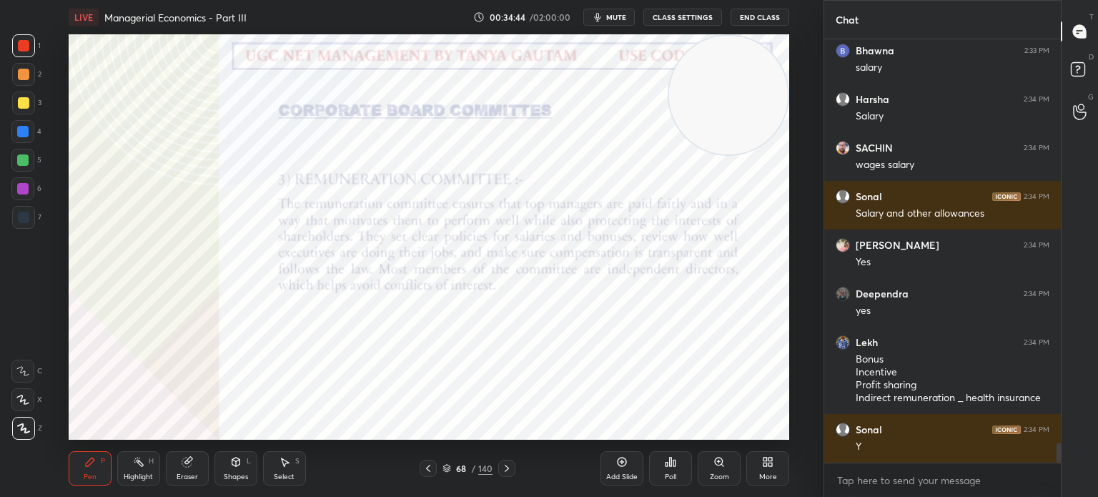
click at [232, 471] on div "Shapes L" at bounding box center [235, 468] width 43 height 34
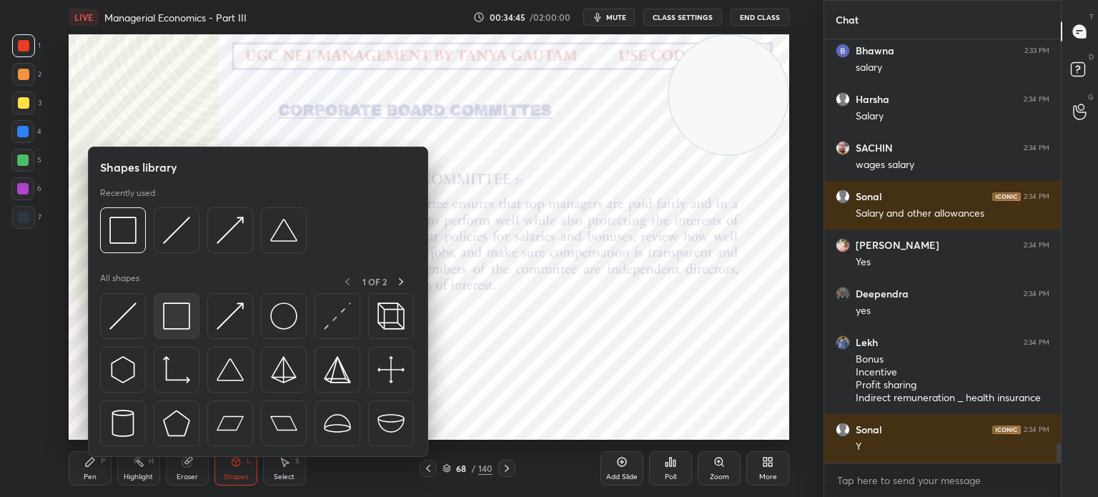
click at [183, 317] on img at bounding box center [176, 315] width 27 height 27
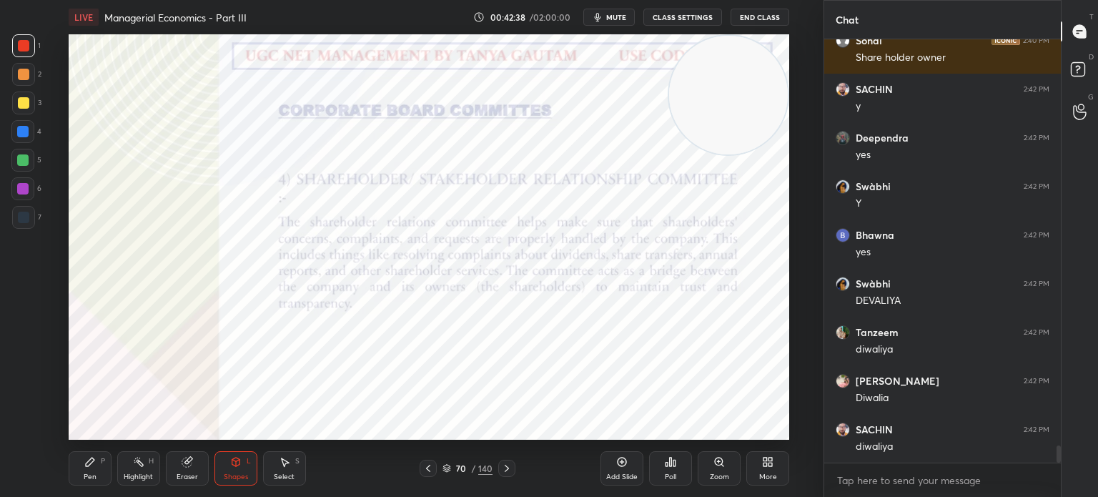
scroll to position [10044, 0]
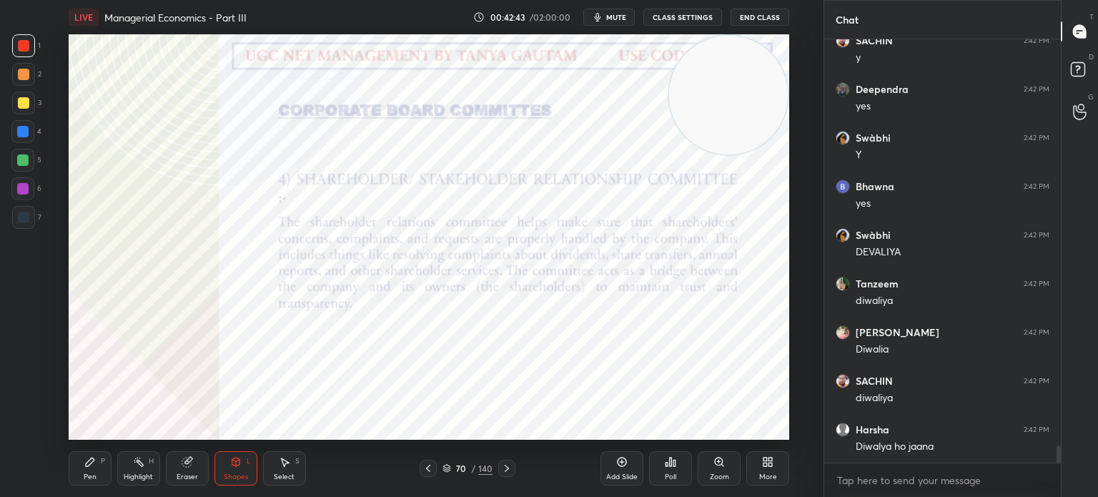
click at [97, 480] on div "Pen P" at bounding box center [90, 468] width 43 height 34
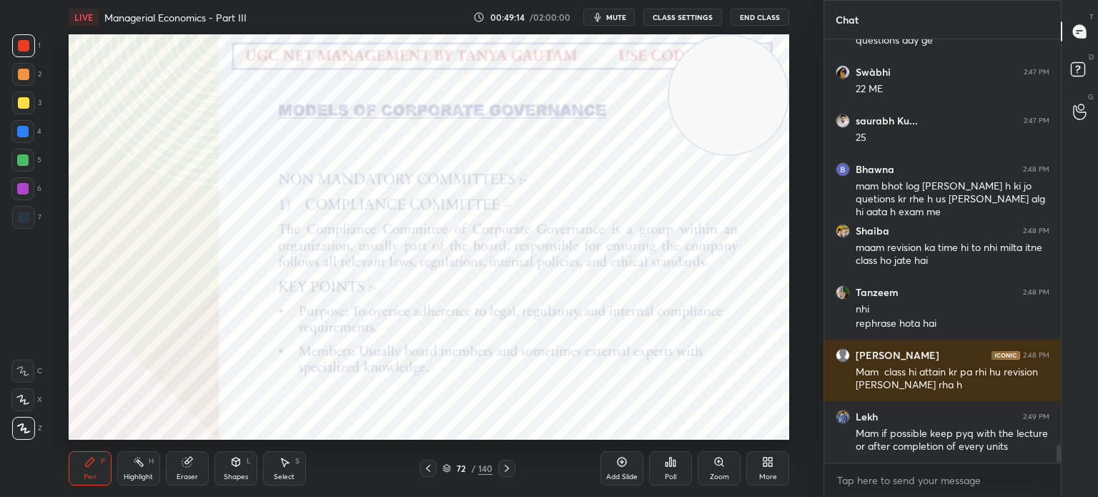
scroll to position [9541, 0]
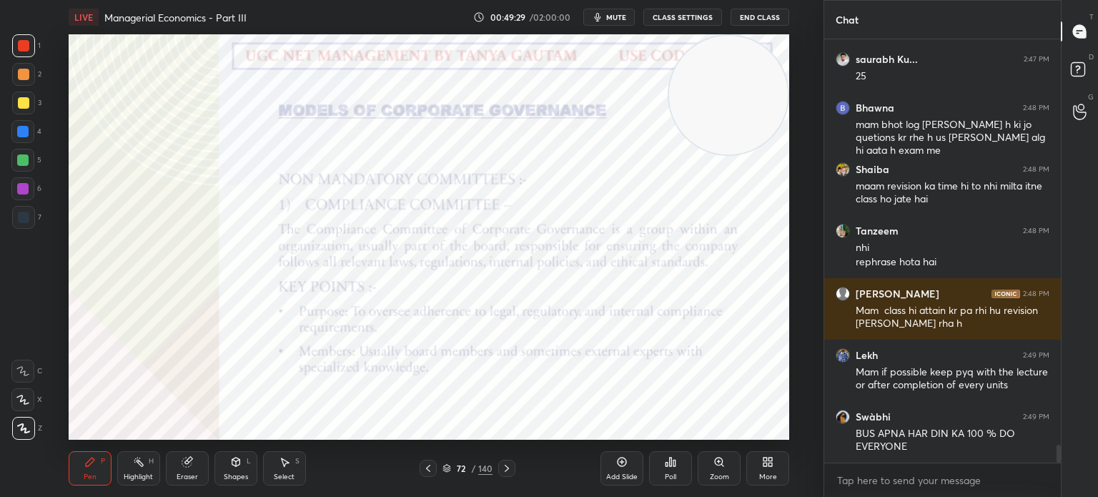
click at [227, 477] on div "Shapes" at bounding box center [236, 476] width 24 height 7
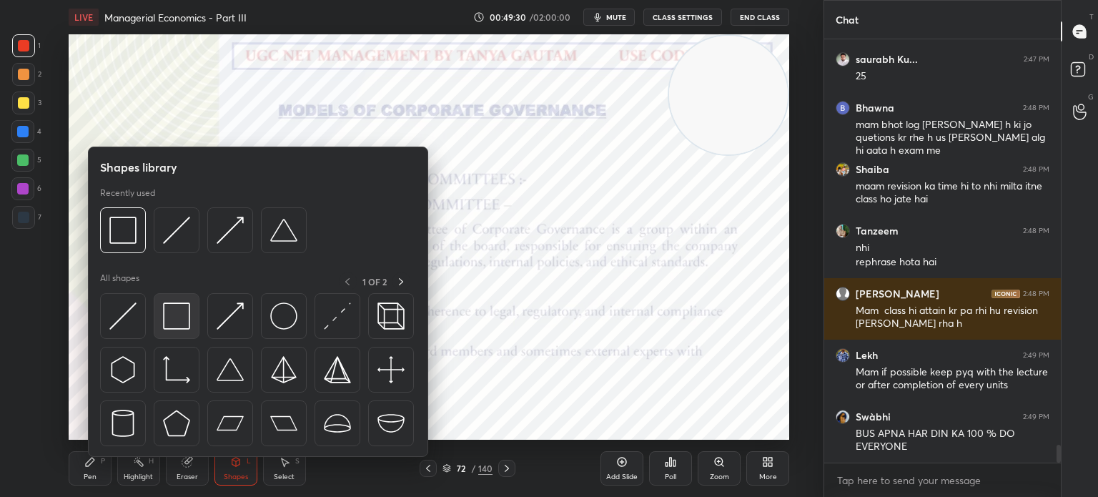
click at [177, 326] on img at bounding box center [176, 315] width 27 height 27
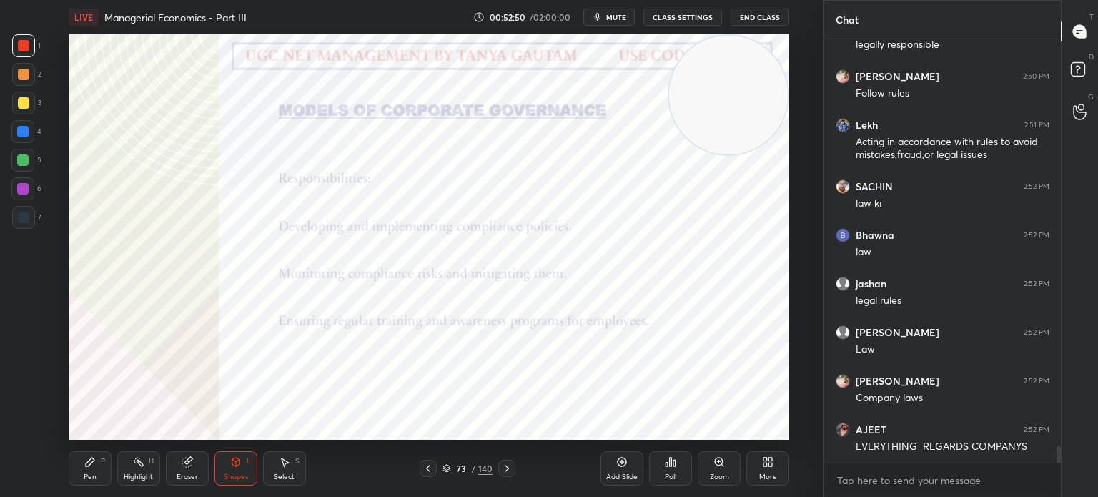
scroll to position [10283, 0]
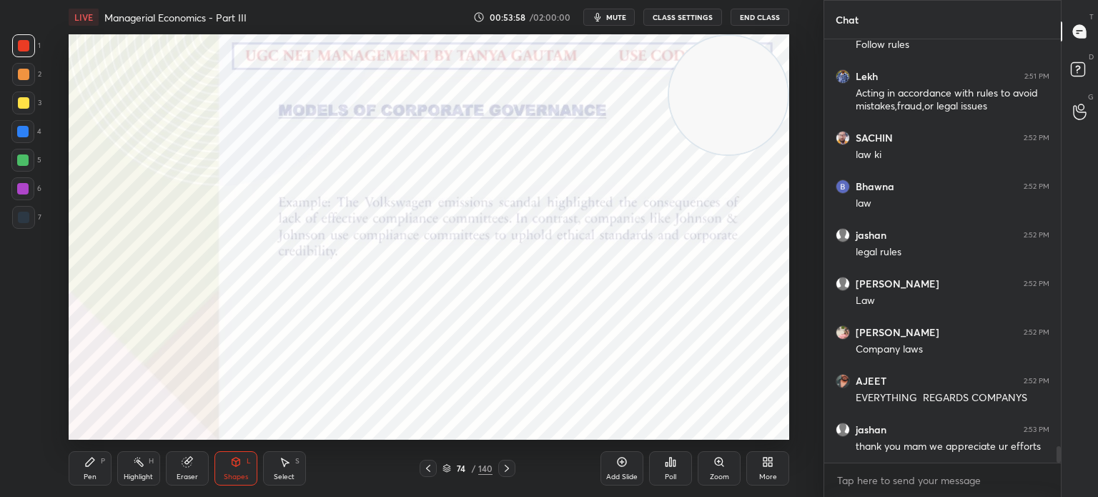
click at [100, 465] on div "Pen P" at bounding box center [90, 468] width 43 height 34
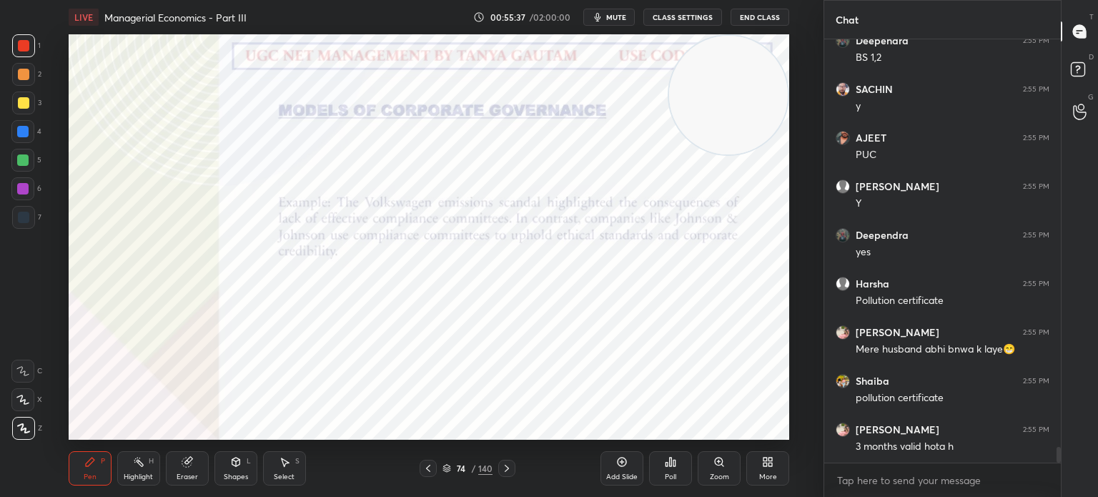
scroll to position [10795, 0]
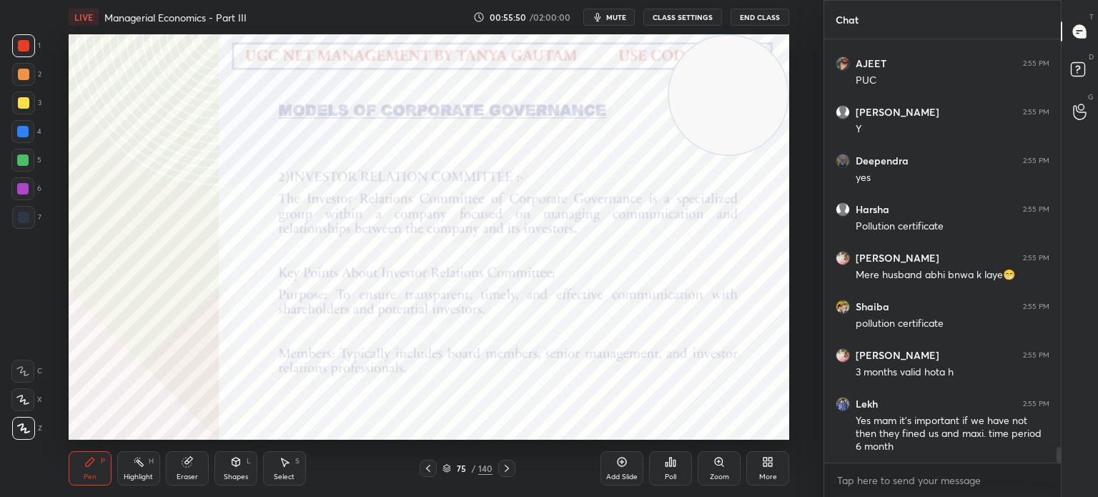
click at [229, 470] on div "Shapes L" at bounding box center [235, 468] width 43 height 34
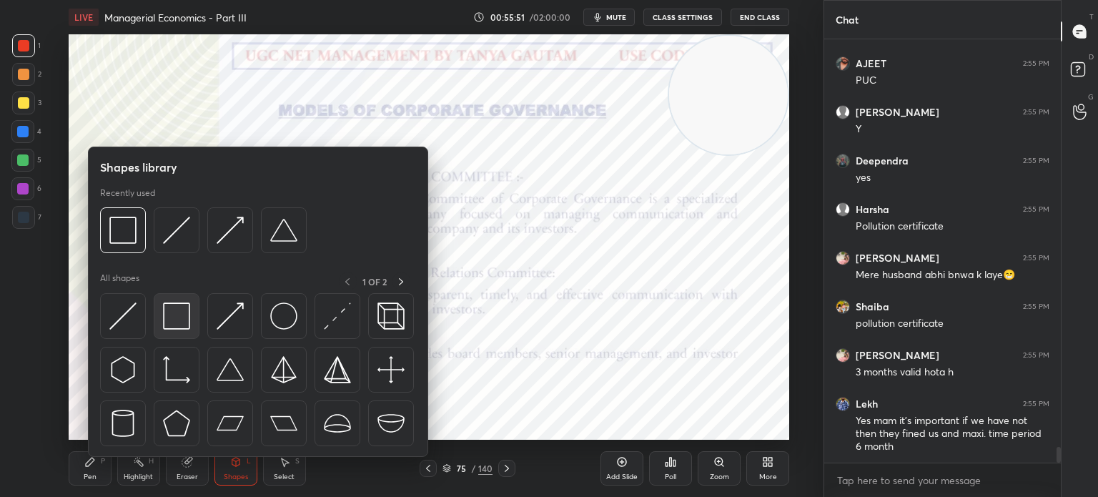
click at [177, 311] on img at bounding box center [176, 315] width 27 height 27
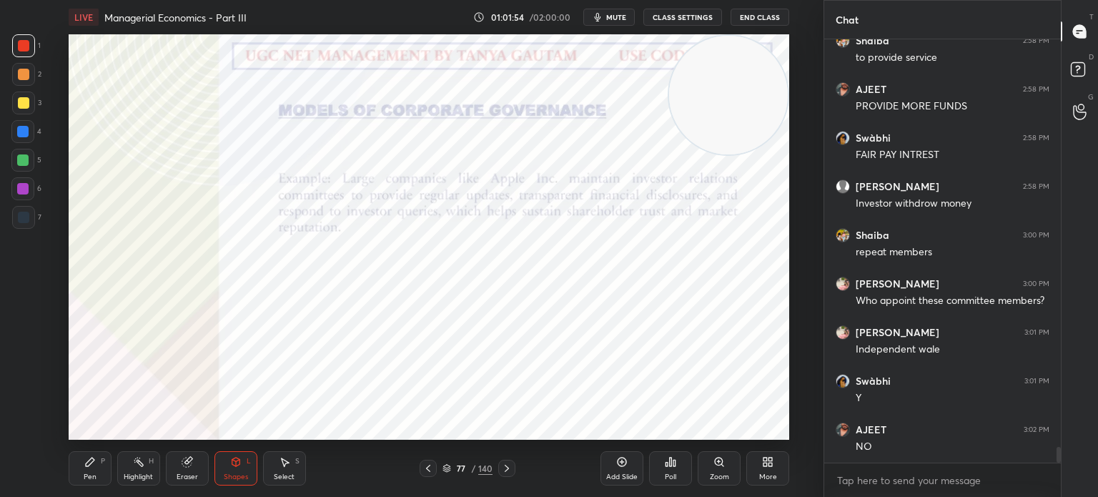
scroll to position [11184, 0]
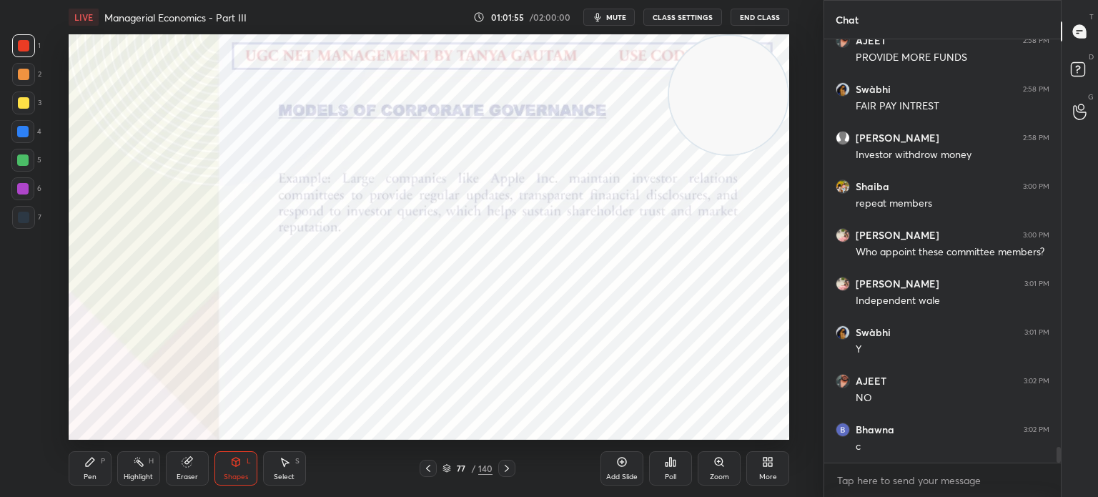
click at [508, 472] on icon at bounding box center [506, 467] width 11 height 11
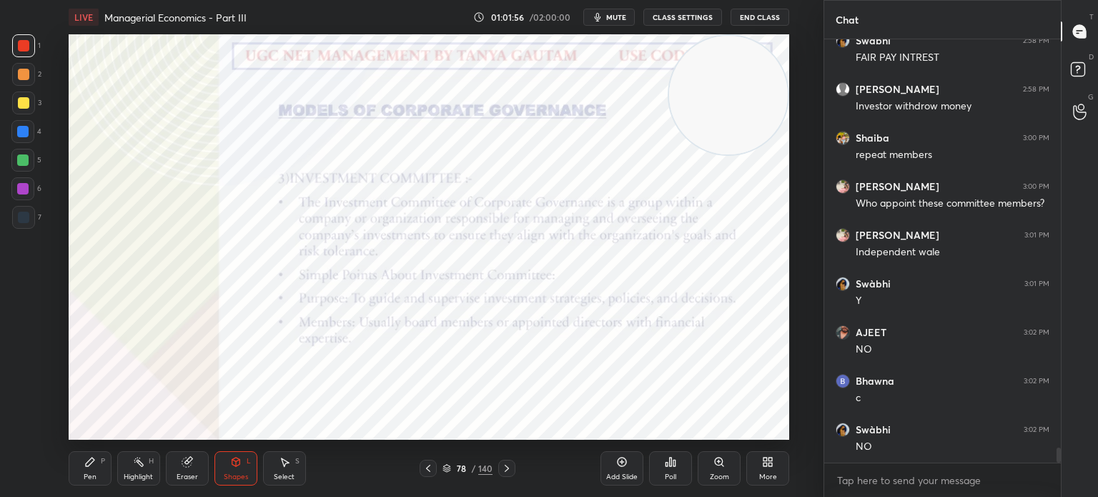
scroll to position [11281, 0]
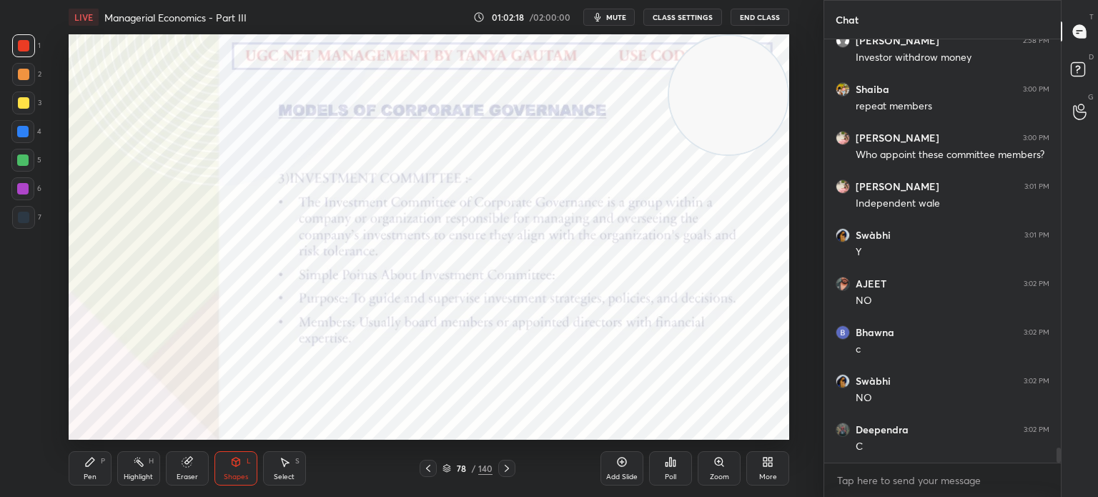
click at [621, 20] on span "mute" at bounding box center [616, 17] width 20 height 10
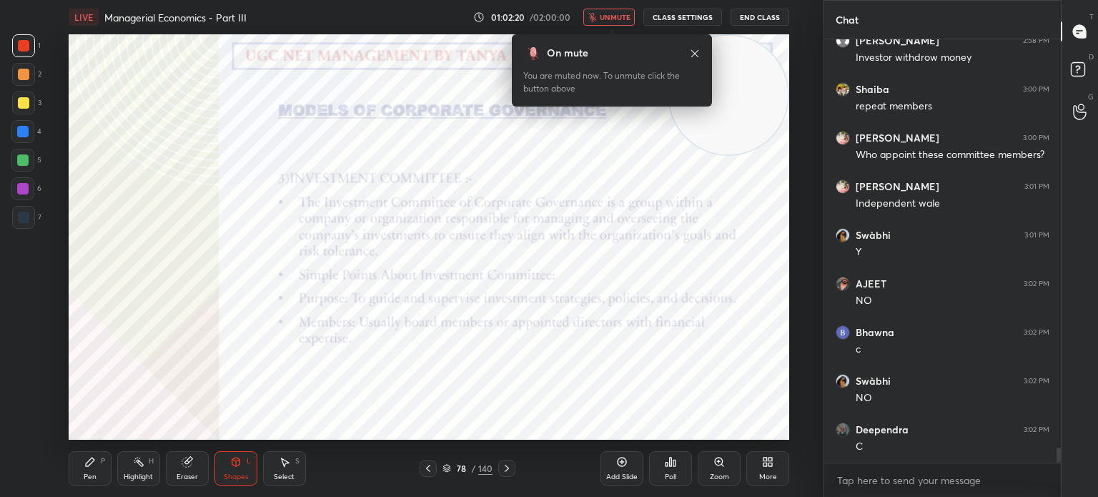
click at [625, 22] on button "unmute" at bounding box center [608, 17] width 51 height 17
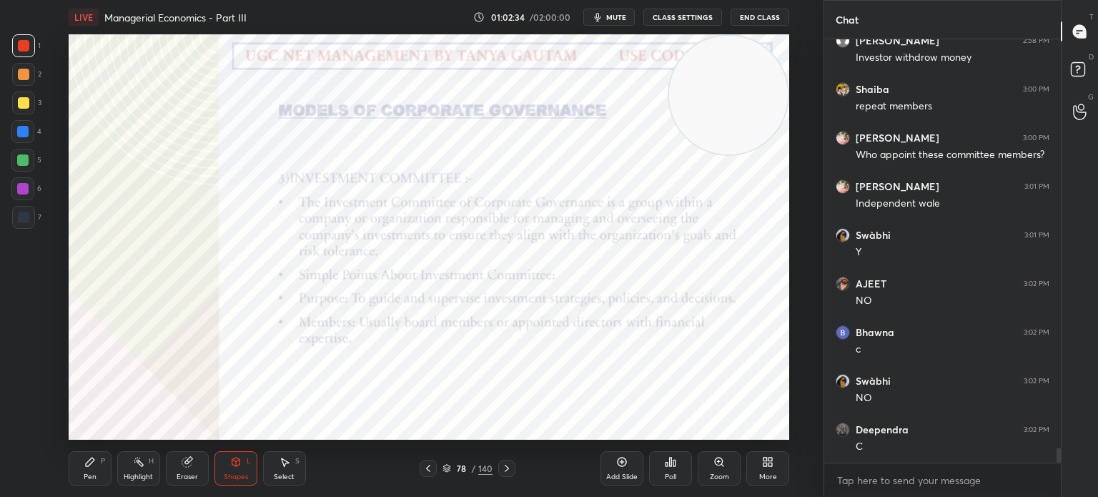
click at [26, 128] on div at bounding box center [22, 131] width 11 height 11
click at [99, 482] on div "Pen P" at bounding box center [90, 468] width 43 height 34
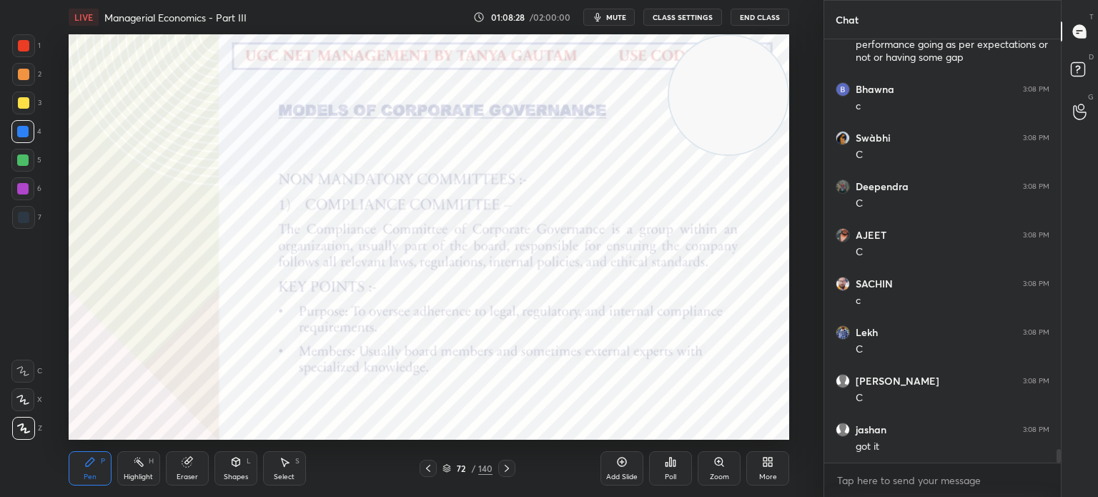
scroll to position [12486, 0]
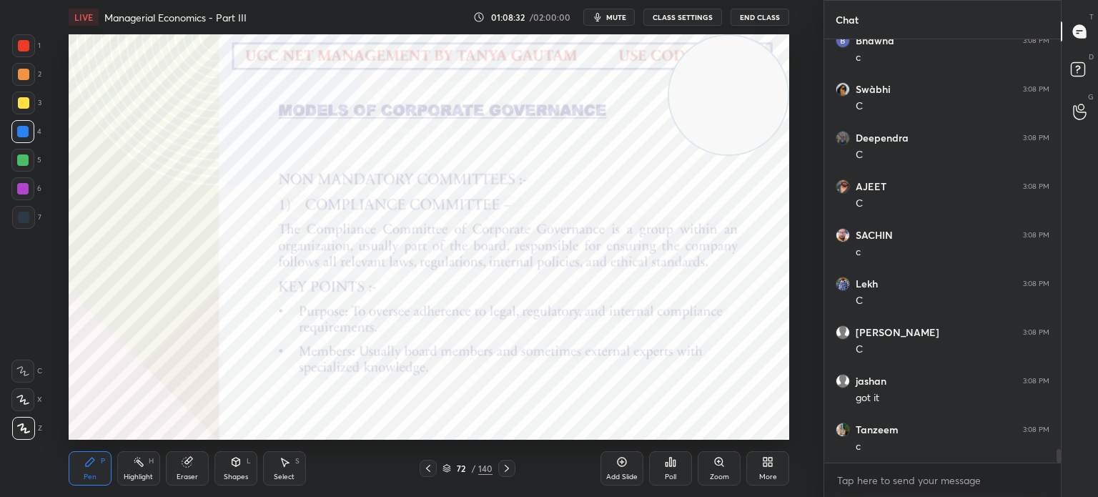
click at [29, 214] on div at bounding box center [23, 217] width 23 height 23
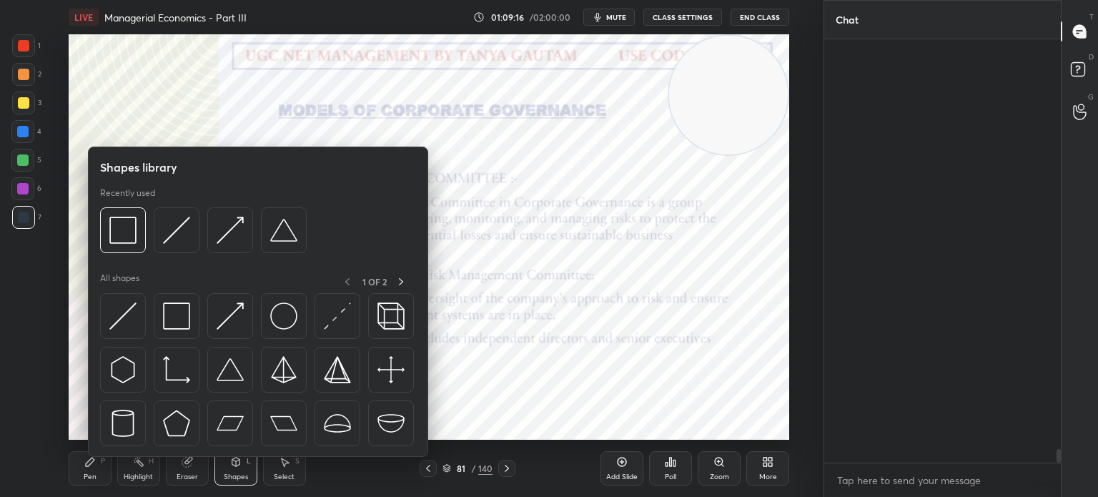
scroll to position [300, 232]
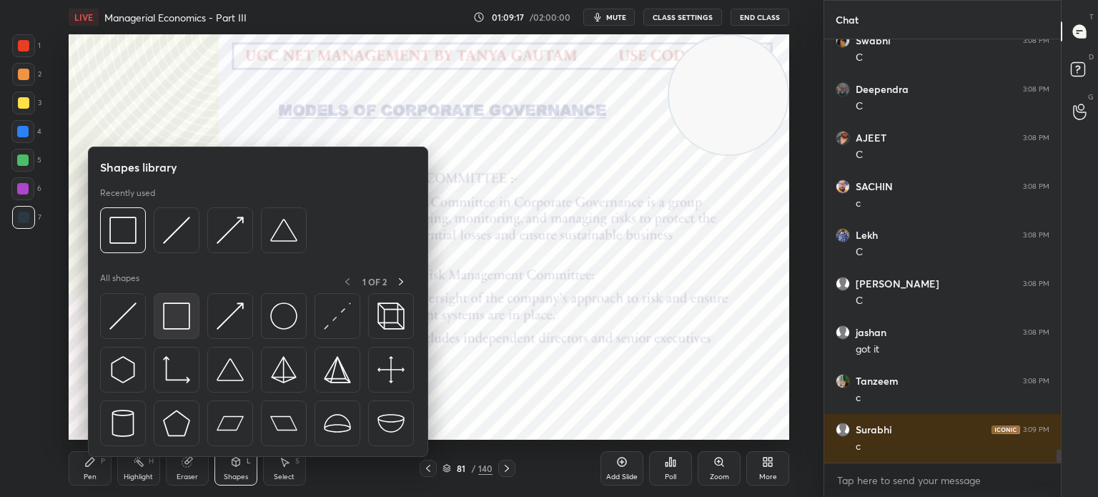
click at [187, 325] on img at bounding box center [176, 315] width 27 height 27
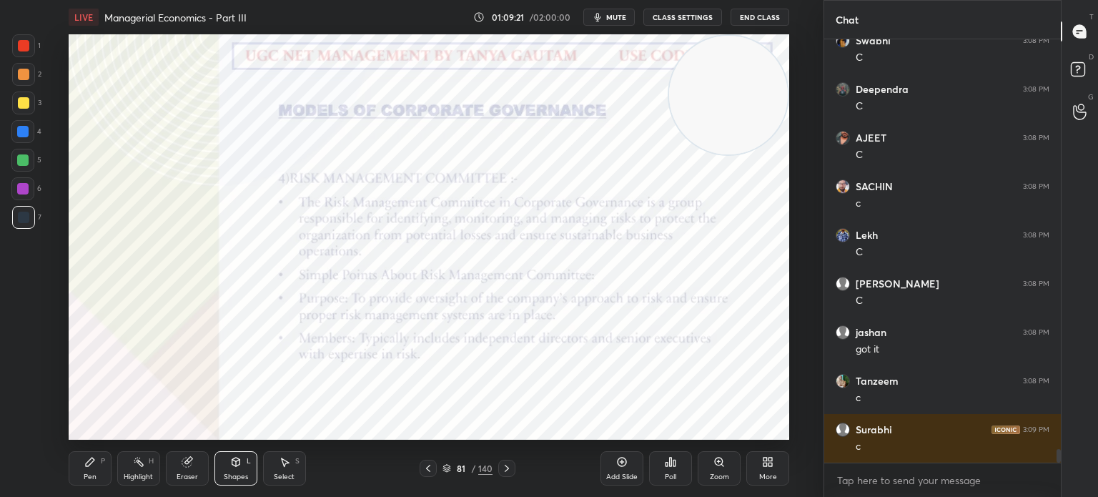
click at [21, 47] on div at bounding box center [23, 45] width 11 height 11
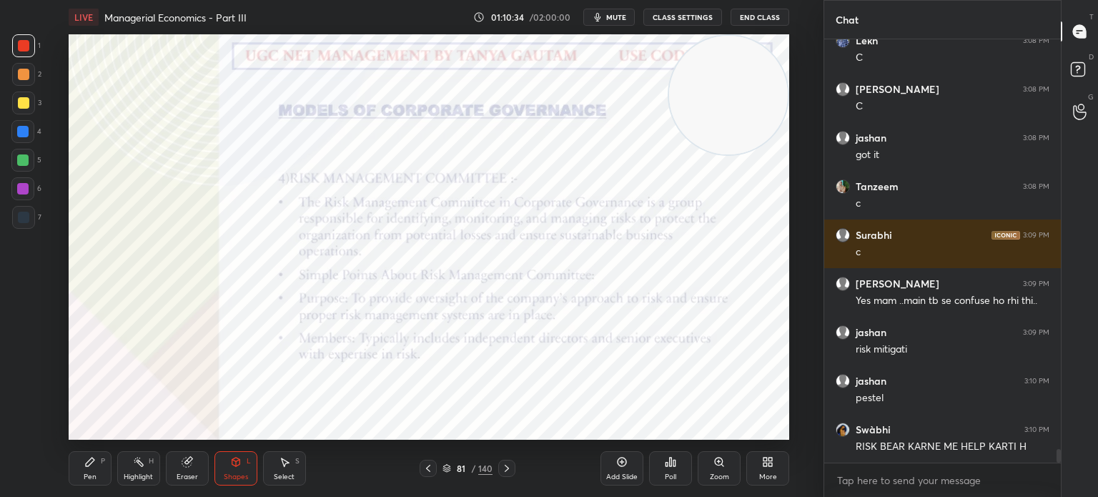
scroll to position [12778, 0]
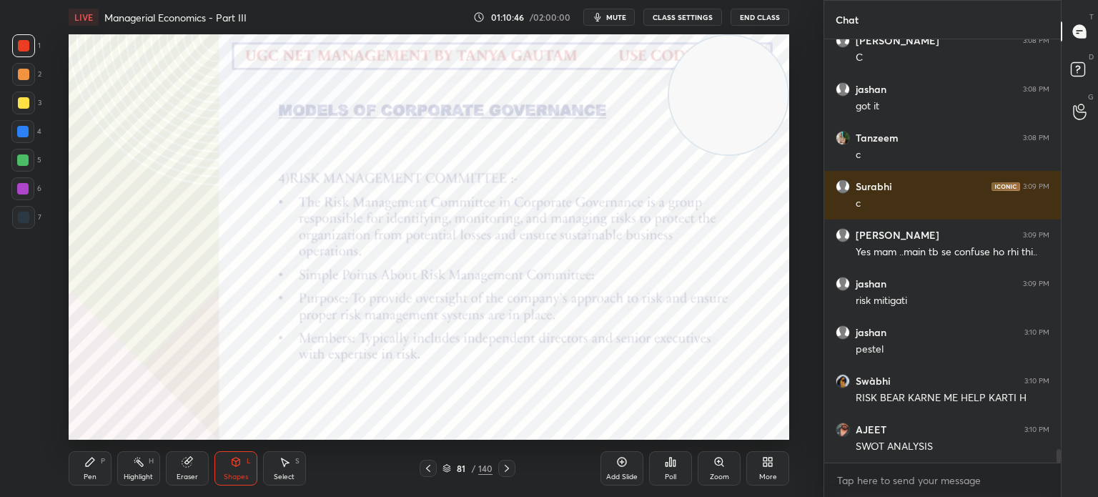
click at [24, 51] on div at bounding box center [23, 45] width 11 height 11
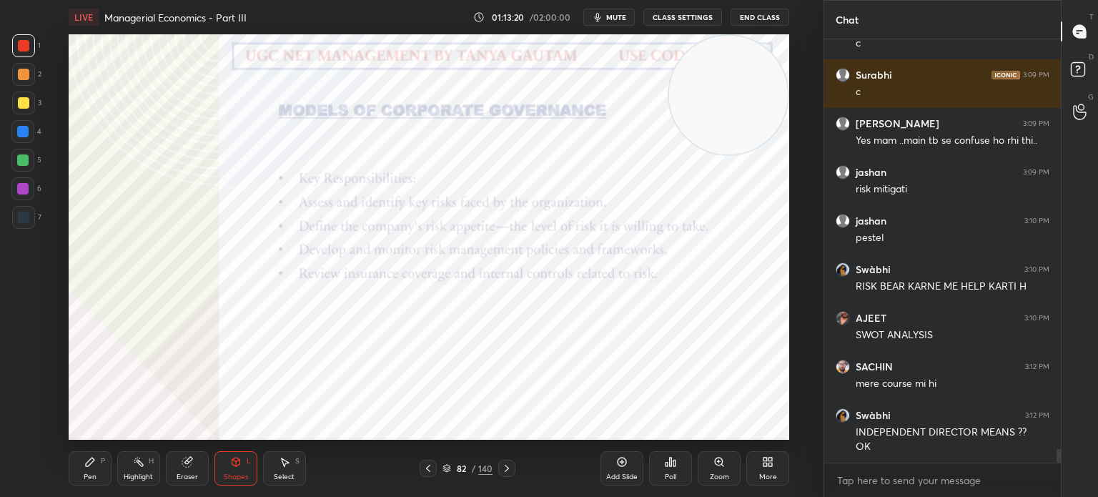
scroll to position [12964, 0]
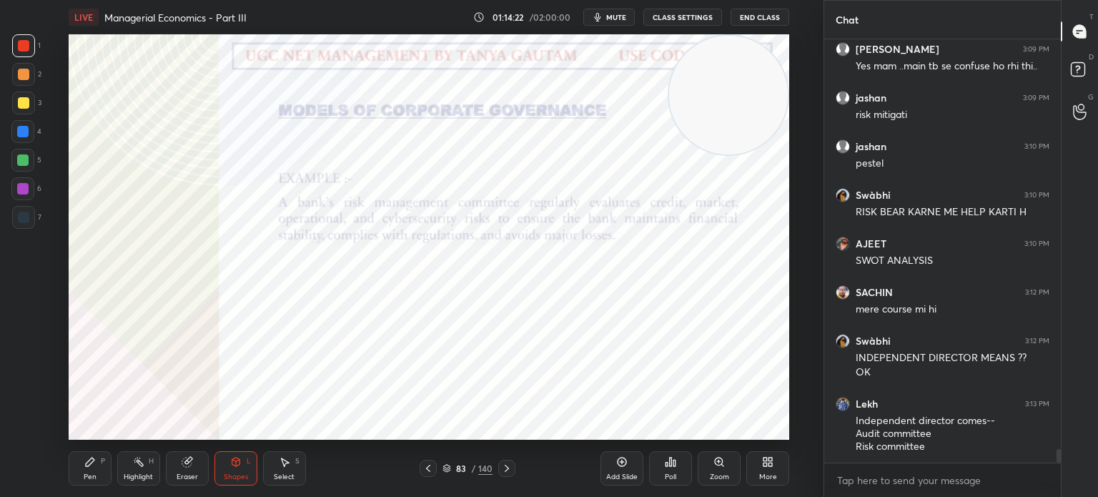
click at [84, 477] on div "Pen" at bounding box center [90, 476] width 13 height 7
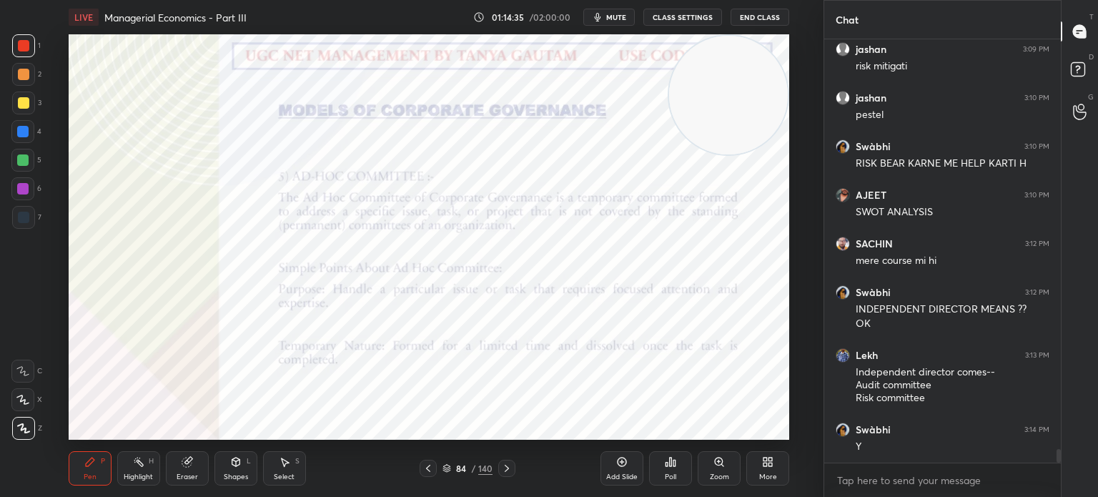
scroll to position [13061, 0]
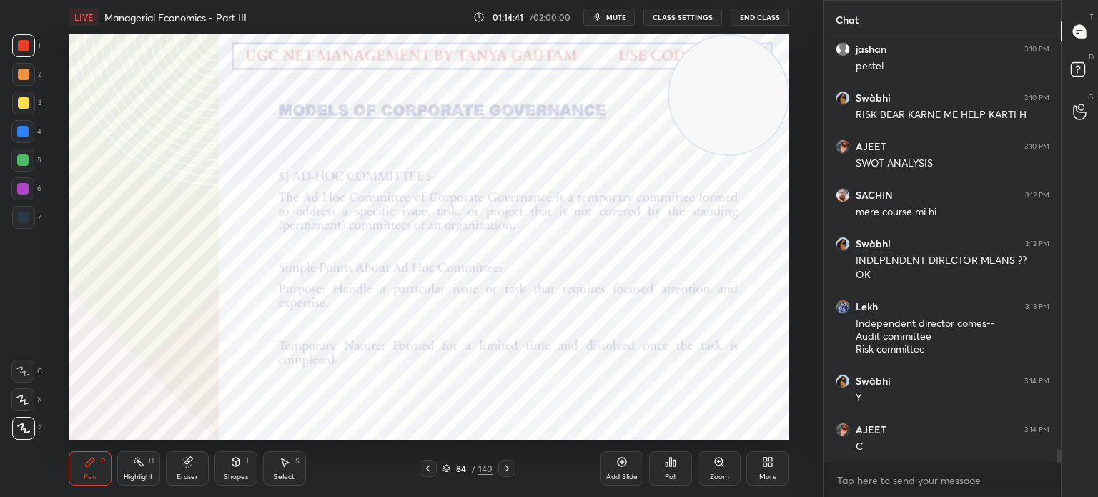
click at [242, 468] on div "Shapes L" at bounding box center [235, 468] width 43 height 34
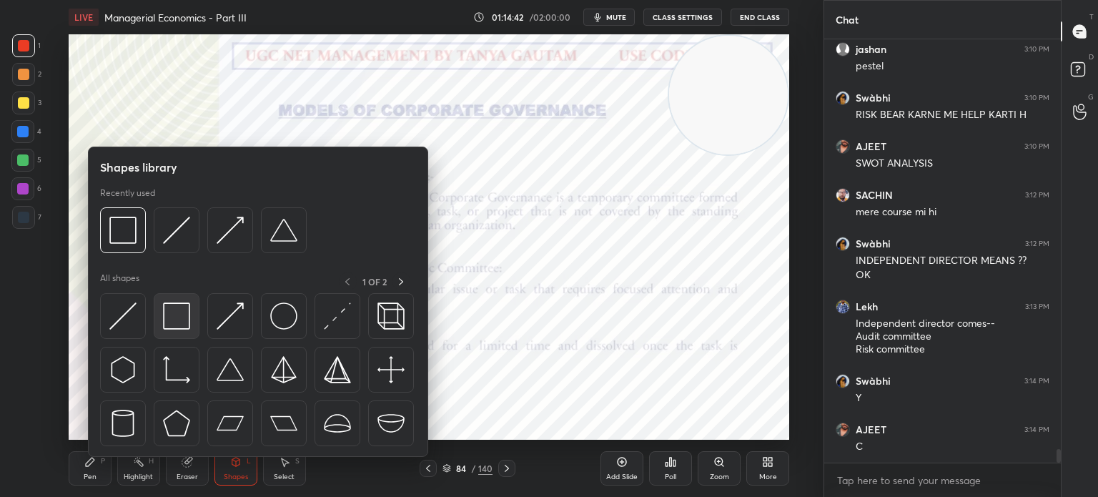
click at [171, 335] on div at bounding box center [177, 316] width 46 height 46
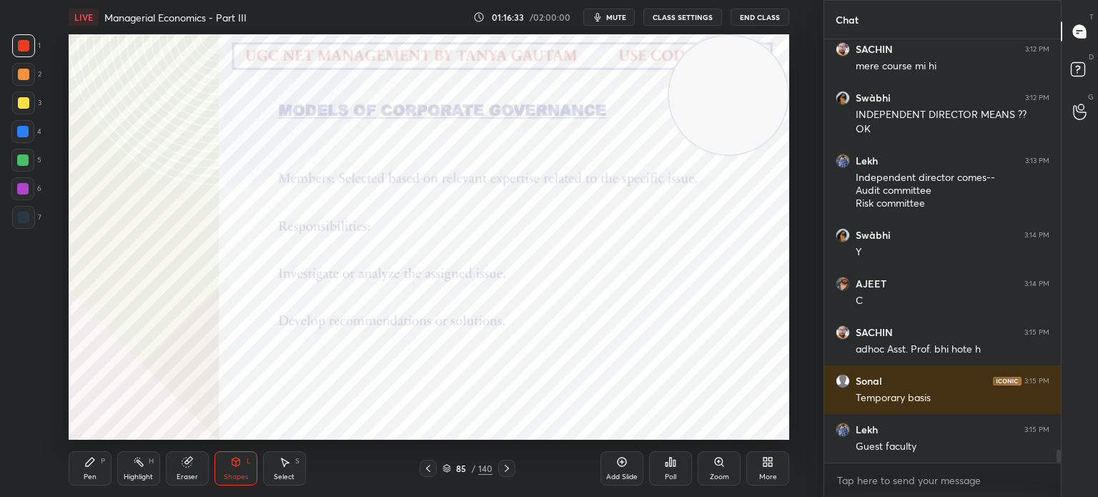
scroll to position [13255, 0]
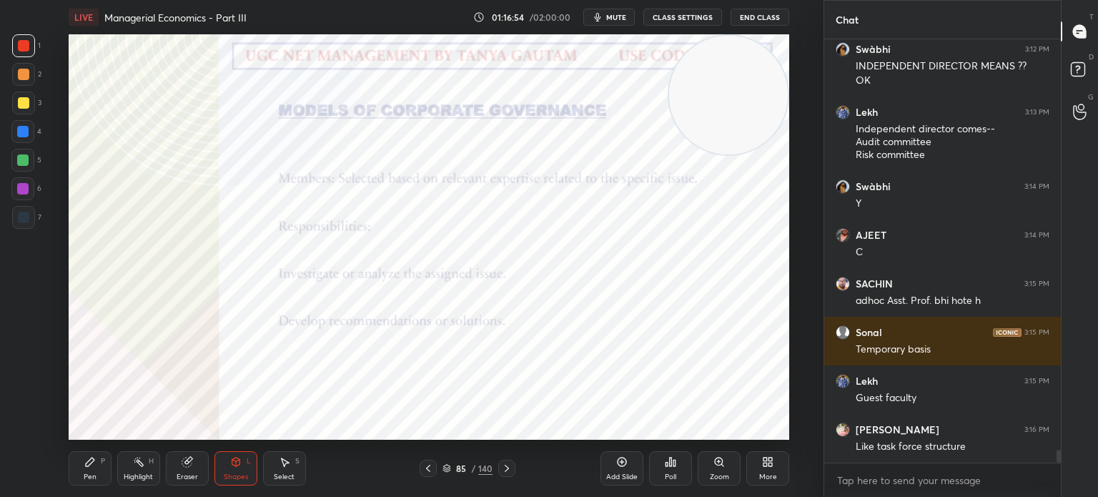
click at [77, 469] on div "Pen P" at bounding box center [90, 468] width 43 height 34
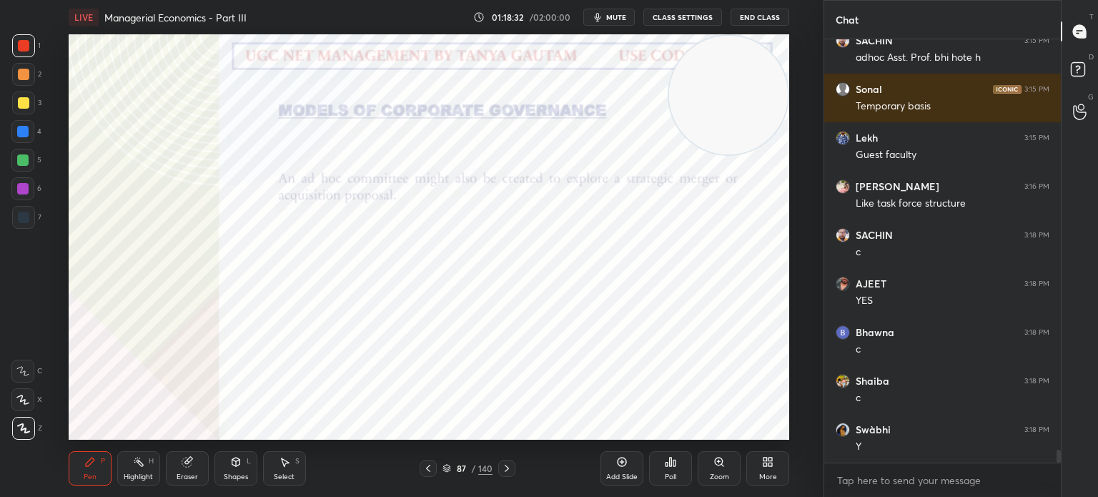
scroll to position [13547, 0]
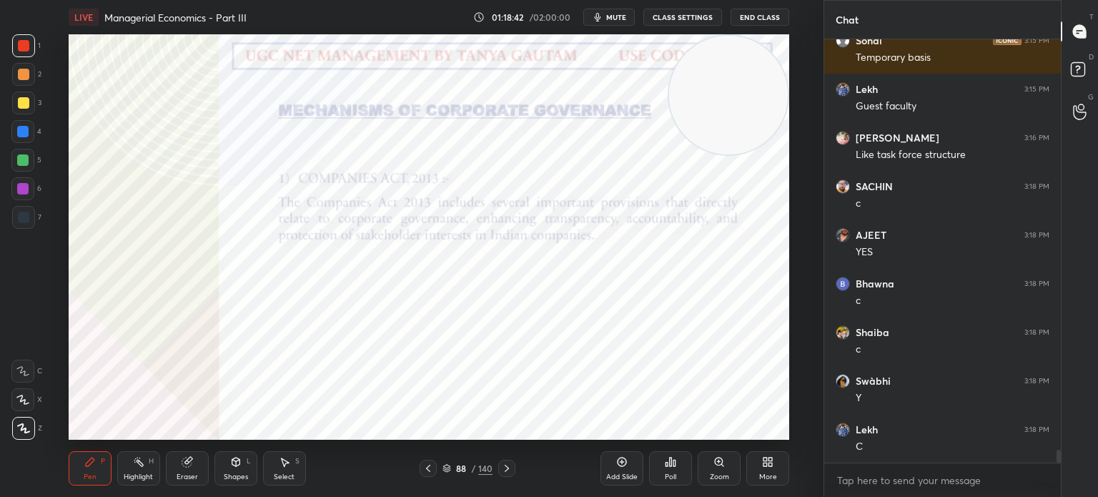
click at [240, 471] on div "Shapes L" at bounding box center [235, 468] width 43 height 34
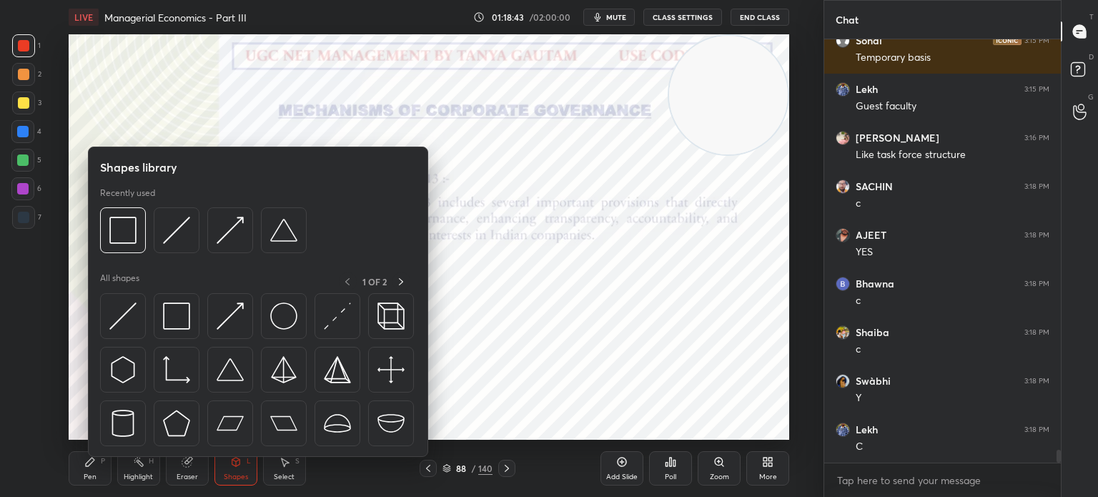
click at [152, 320] on div at bounding box center [258, 373] width 316 height 161
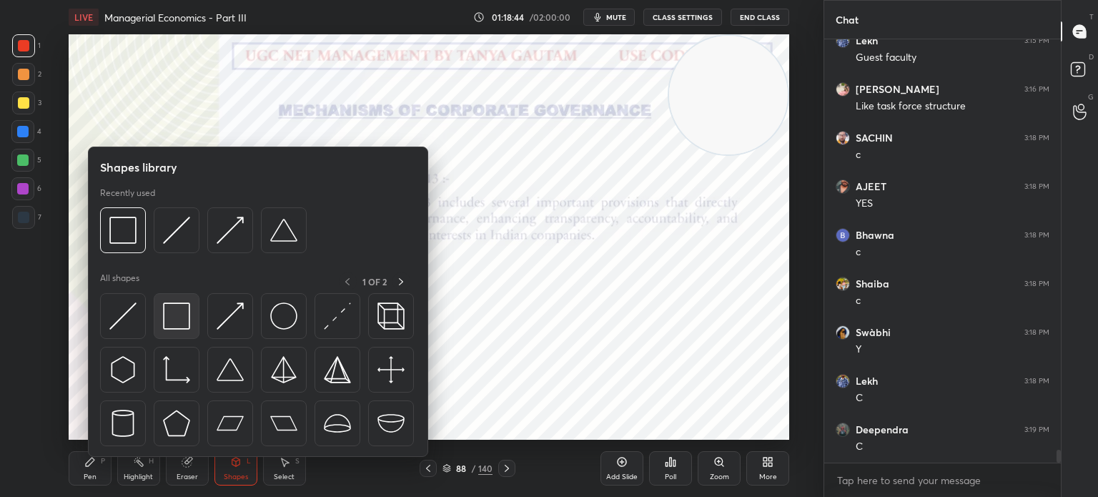
click at [161, 323] on div at bounding box center [177, 316] width 46 height 46
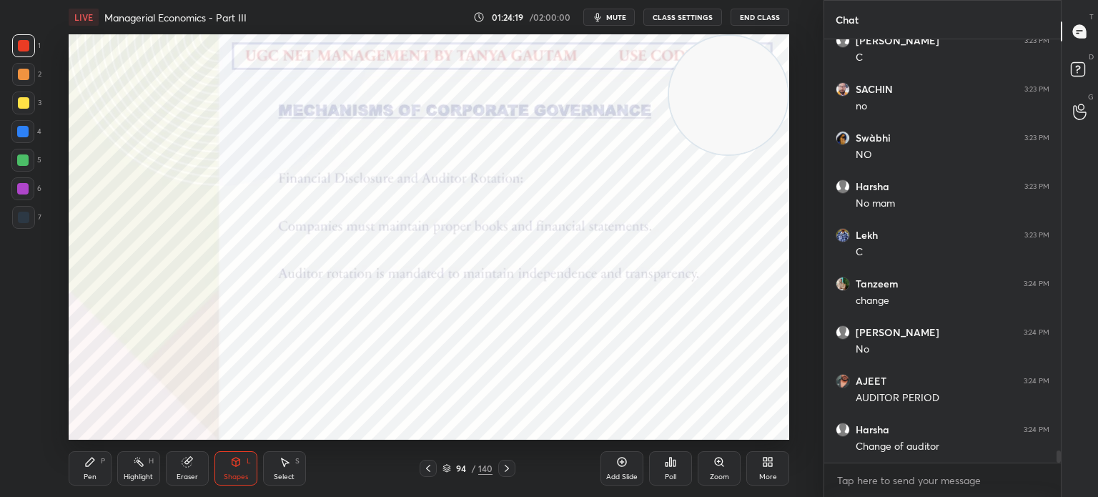
scroll to position [14470, 0]
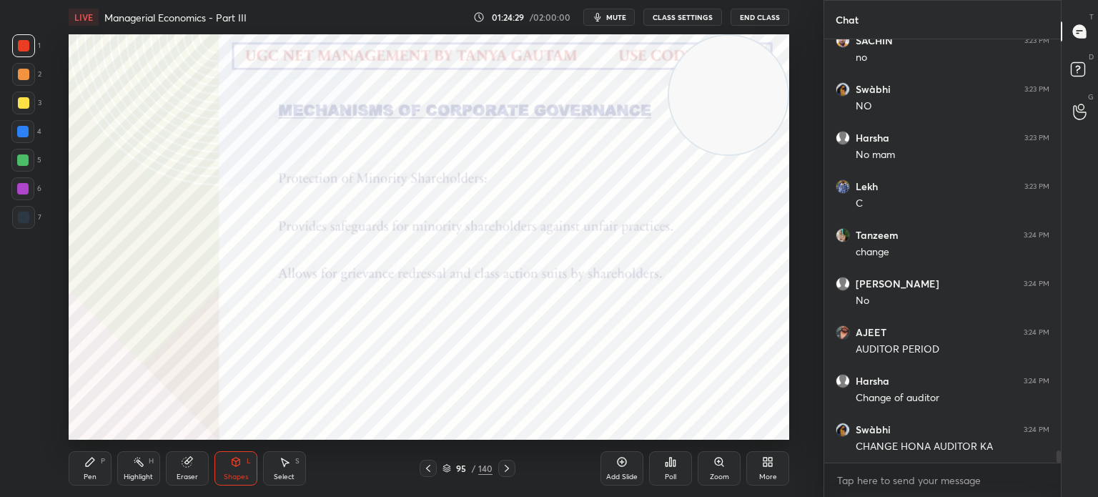
click at [610, 18] on span "mute" at bounding box center [616, 17] width 20 height 10
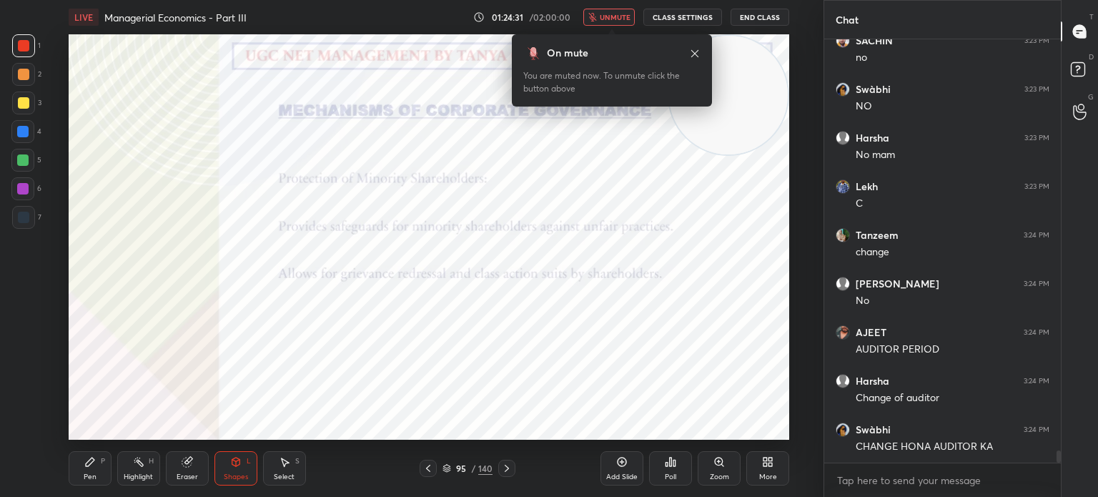
click at [615, 16] on span "unmute" at bounding box center [615, 17] width 31 height 10
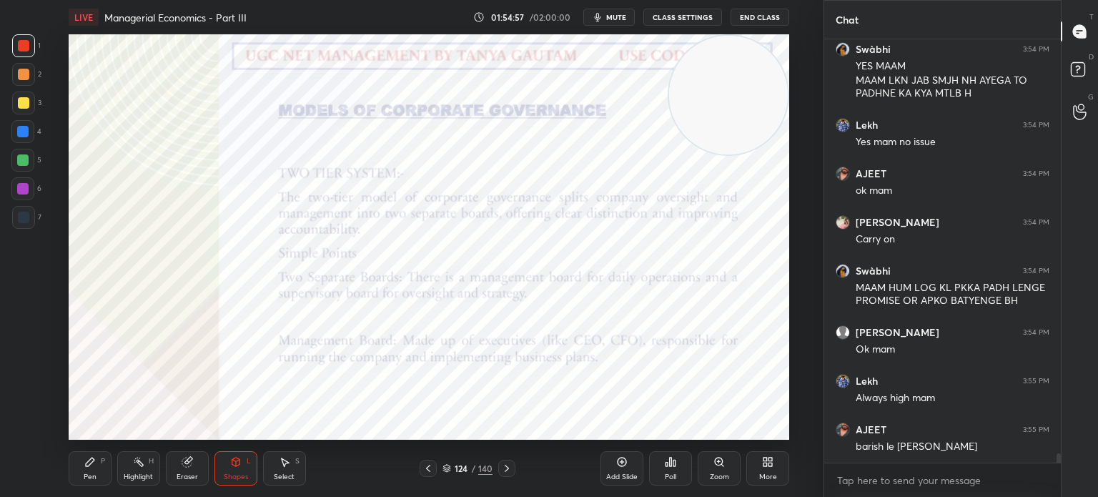
scroll to position [18898, 0]
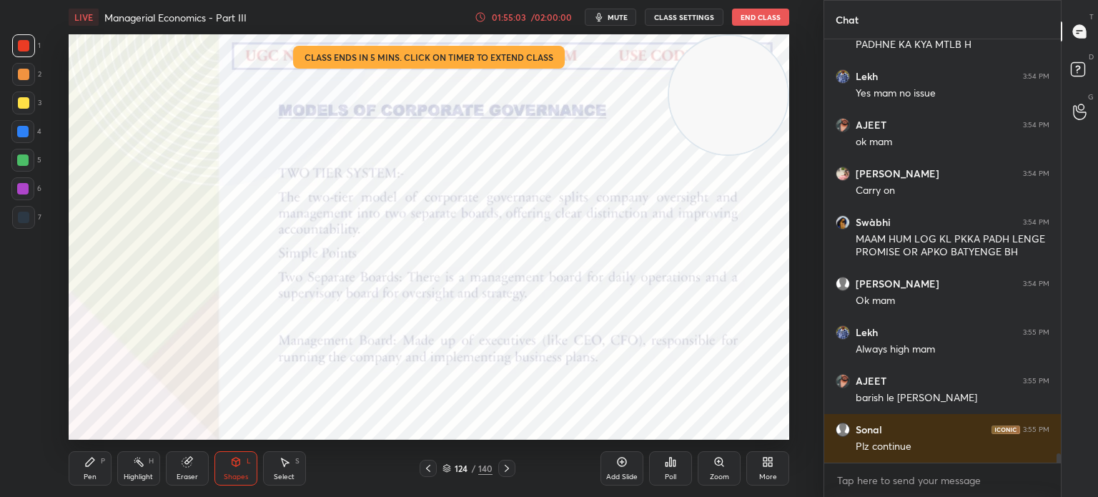
click at [512, 15] on div "01:55:03" at bounding box center [509, 17] width 40 height 9
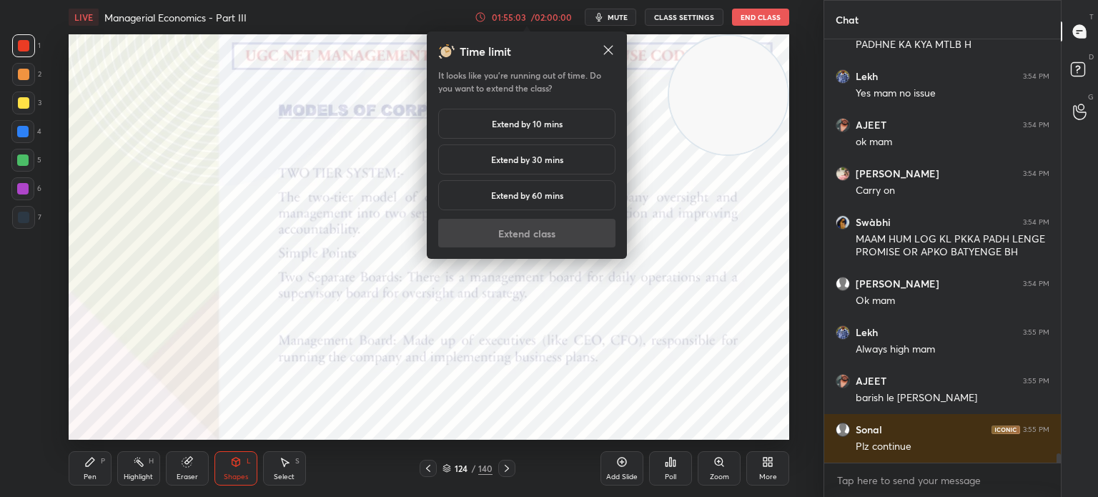
scroll to position [18946, 0]
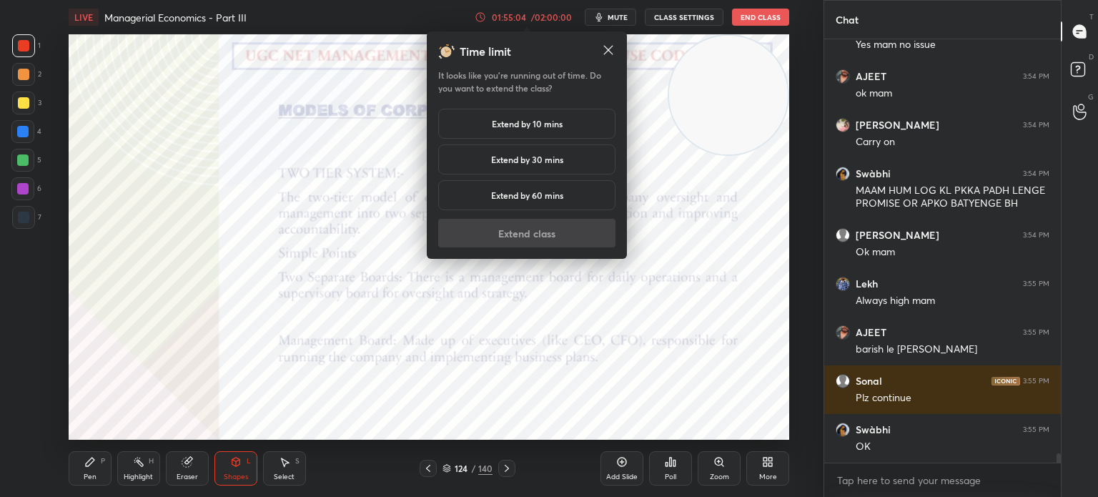
click at [541, 131] on div "Extend by 10 mins" at bounding box center [526, 124] width 177 height 30
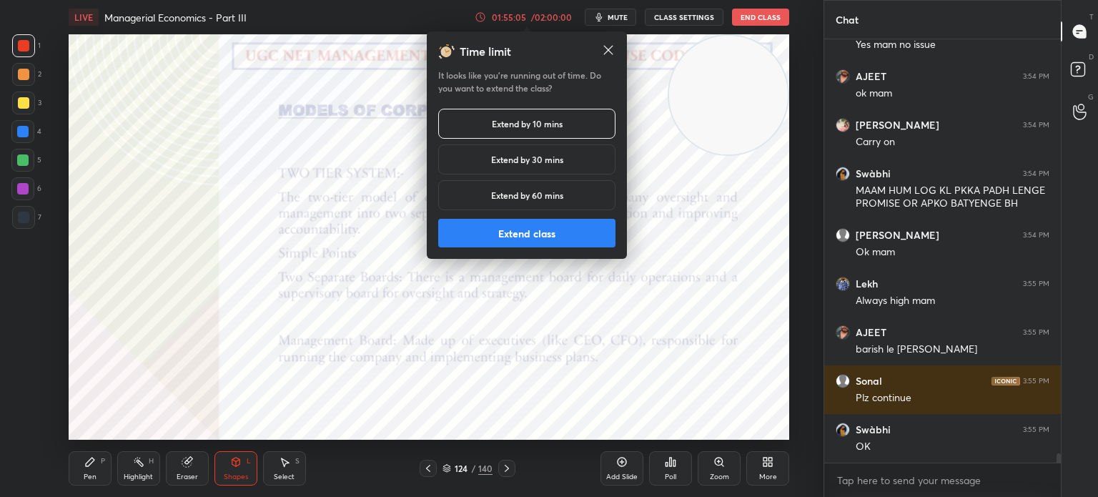
click at [567, 234] on button "Extend class" at bounding box center [526, 233] width 177 height 29
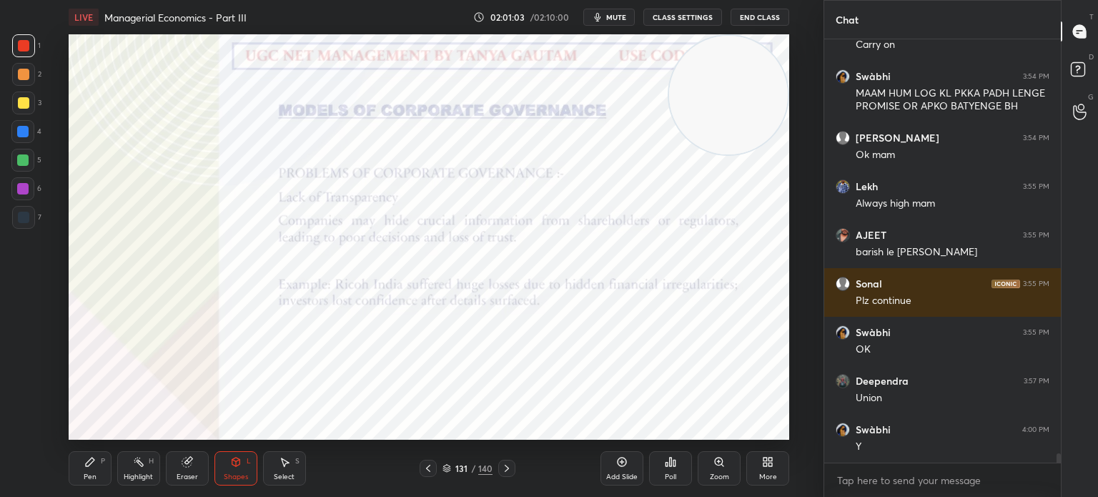
scroll to position [19092, 0]
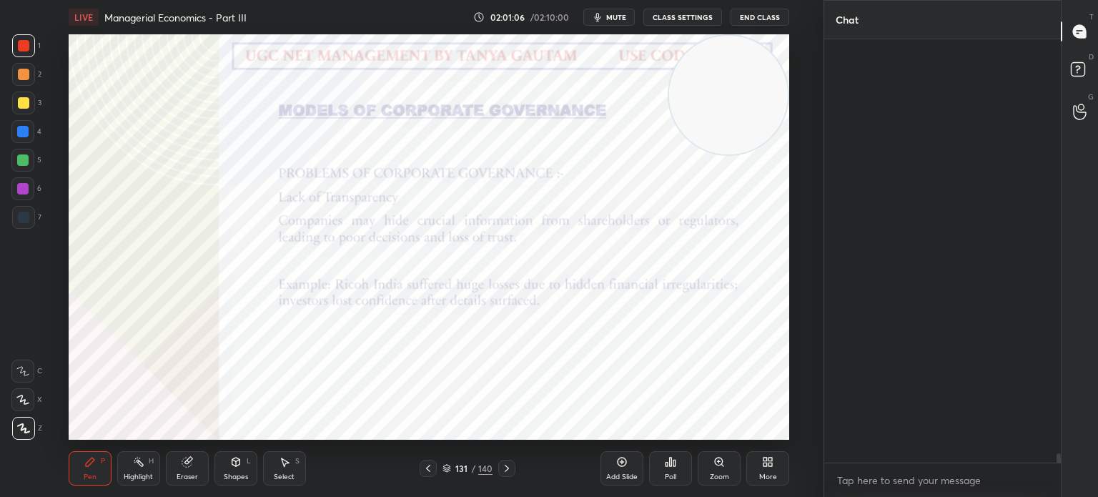
scroll to position [300, 232]
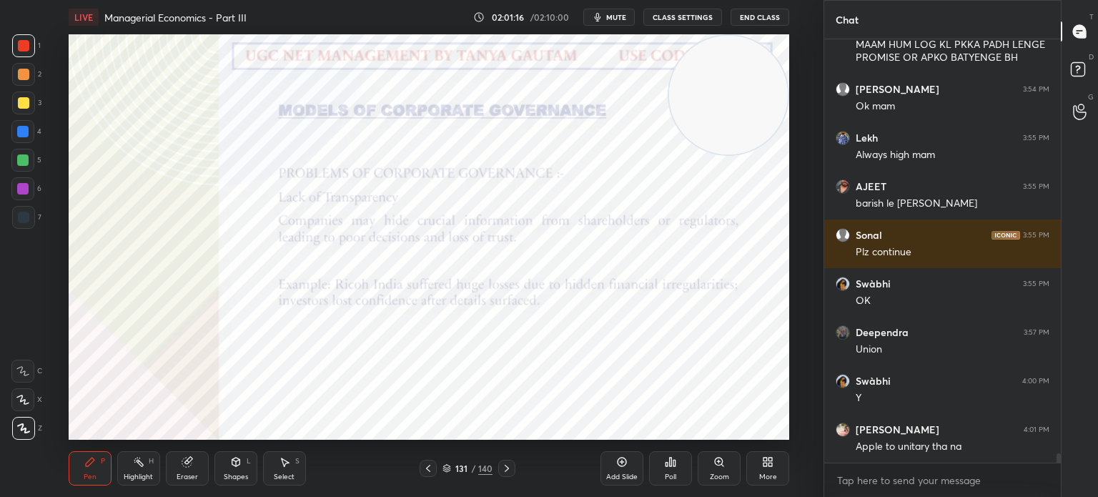
click at [239, 473] on div "Shapes" at bounding box center [236, 476] width 24 height 7
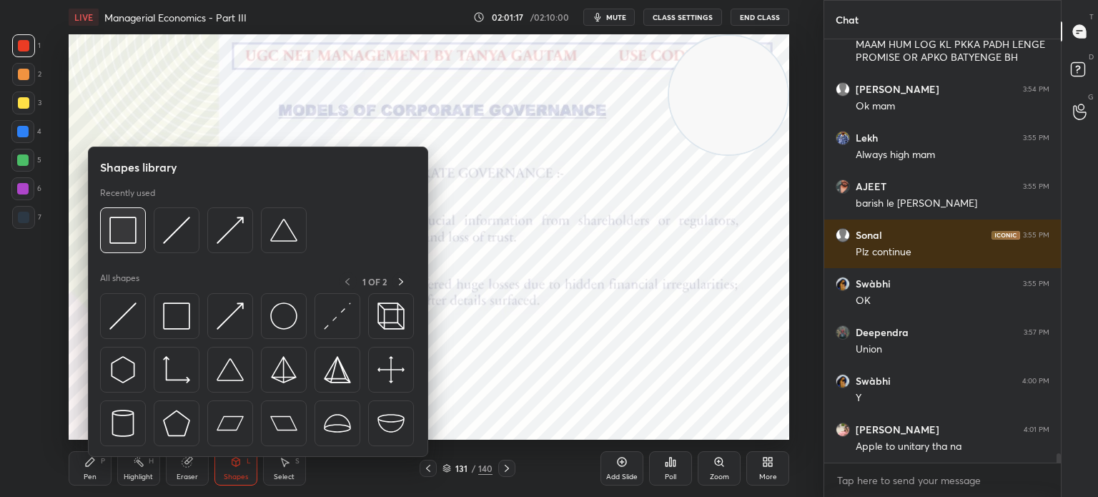
click at [118, 248] on div at bounding box center [123, 230] width 46 height 46
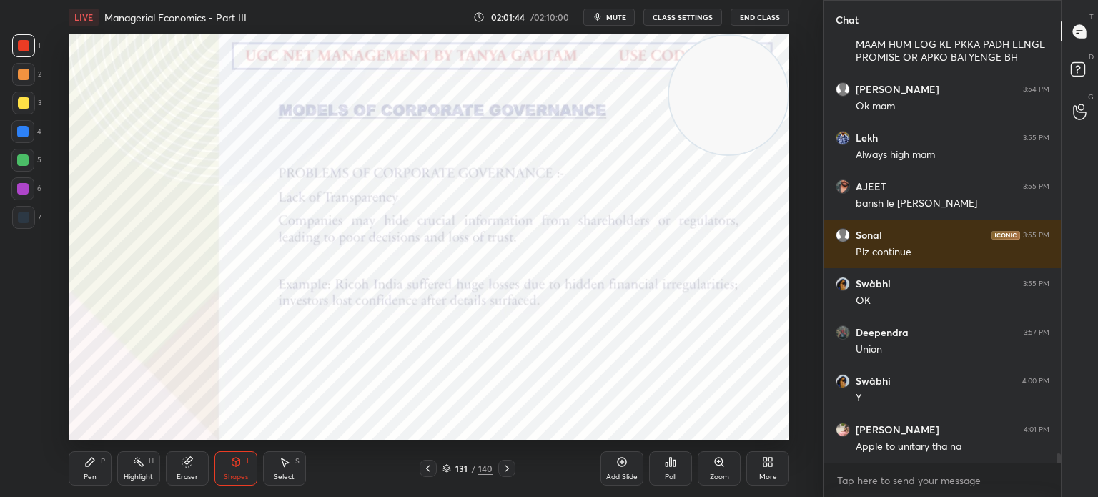
scroll to position [19144, 0]
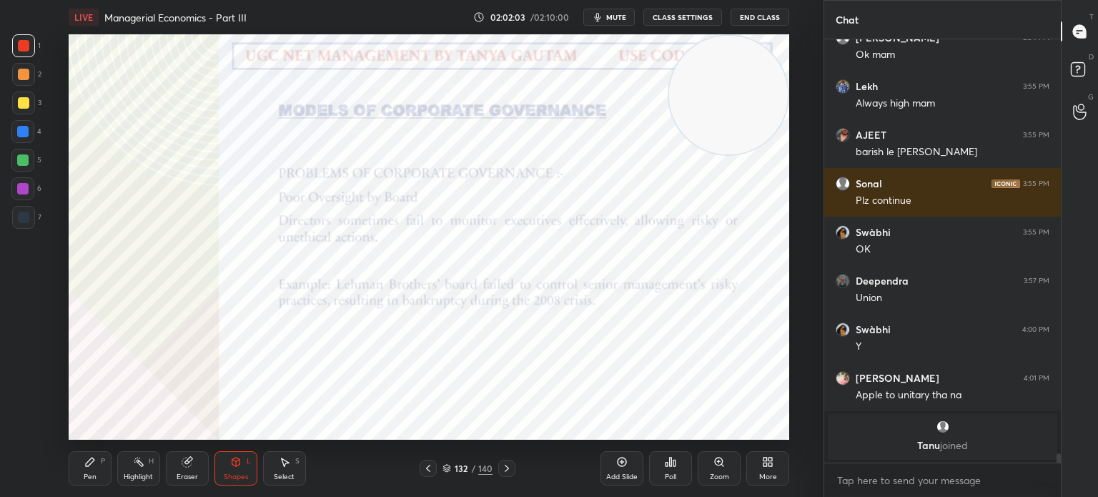
click at [229, 467] on div "Shapes L" at bounding box center [235, 468] width 43 height 34
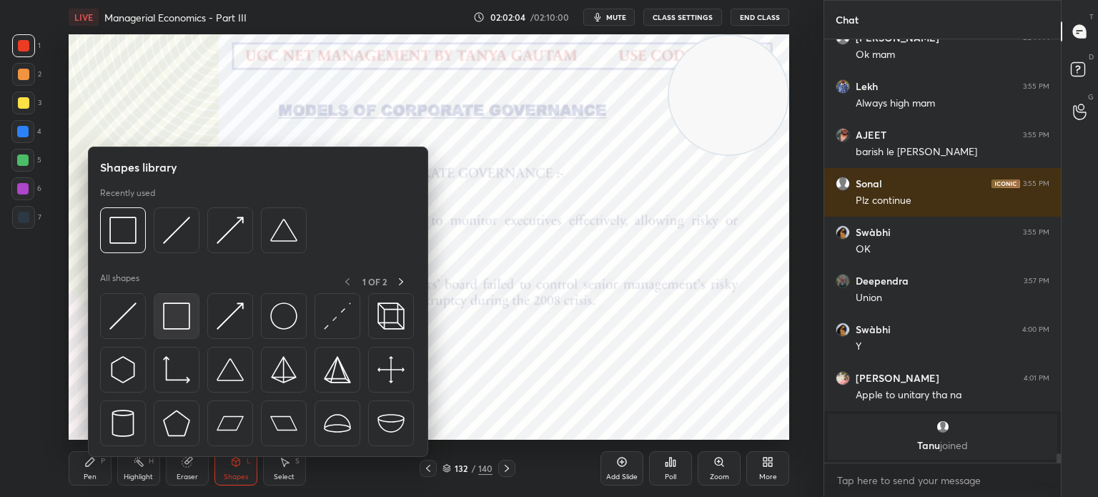
click at [180, 312] on img at bounding box center [176, 315] width 27 height 27
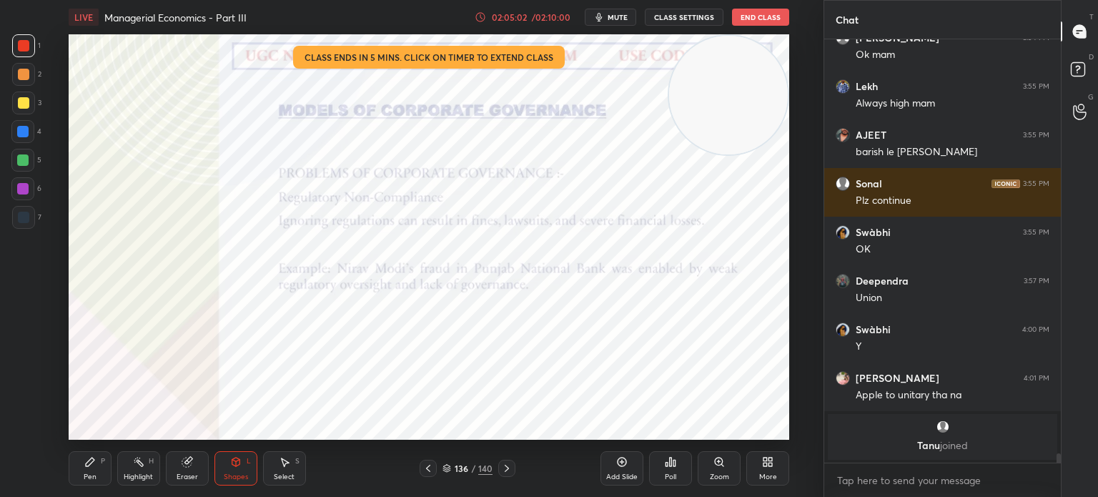
click at [508, 16] on div "02:05:02" at bounding box center [509, 17] width 40 height 9
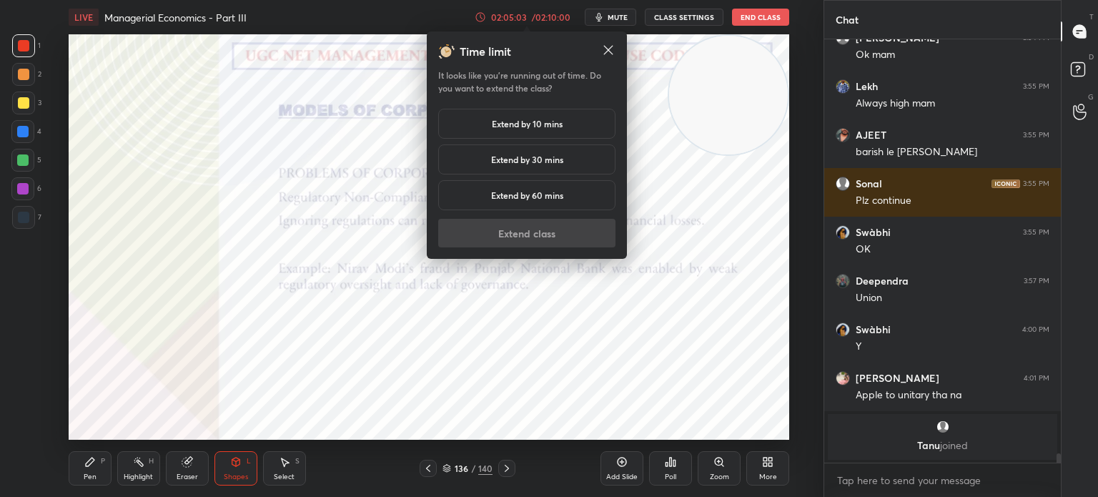
click at [548, 119] on h5 "Extend by 10 mins" at bounding box center [527, 123] width 71 height 13
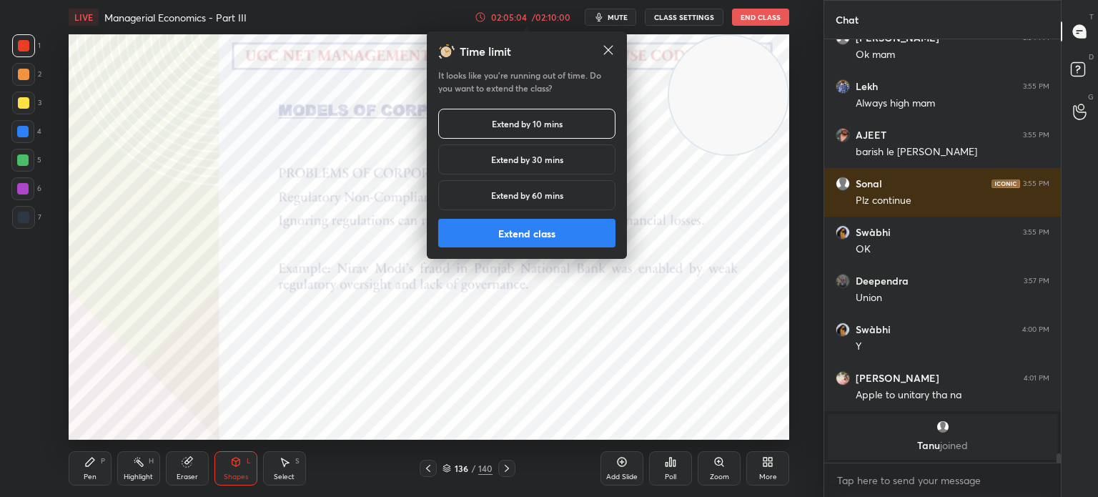
click at [588, 237] on button "Extend class" at bounding box center [526, 233] width 177 height 29
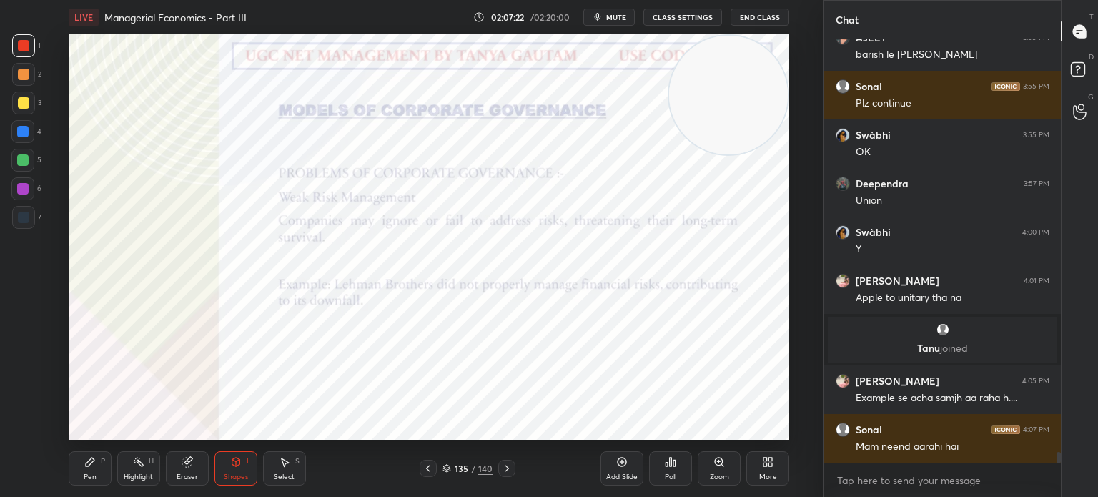
scroll to position [16835, 0]
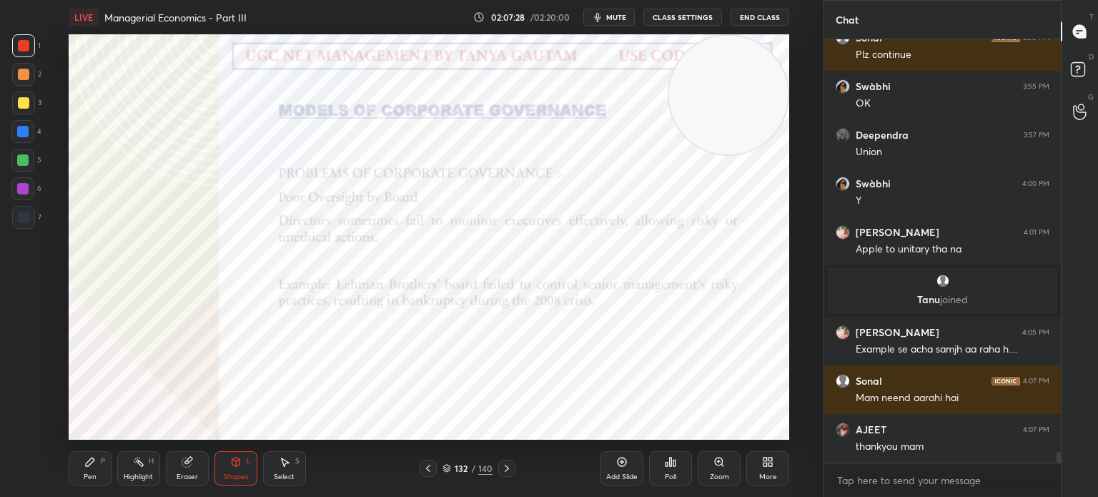
click at [33, 219] on div at bounding box center [23, 217] width 23 height 23
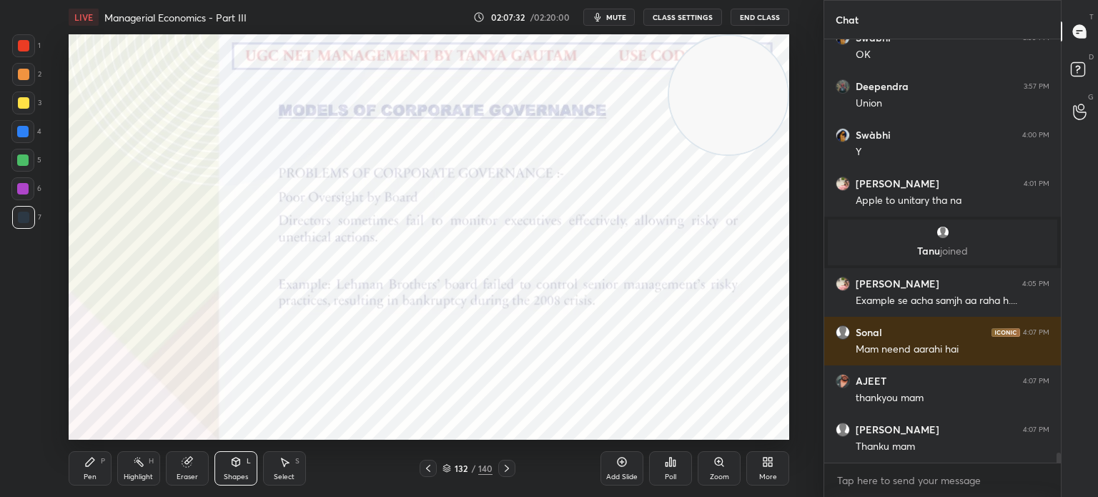
click at [81, 478] on div "Pen P" at bounding box center [90, 468] width 43 height 34
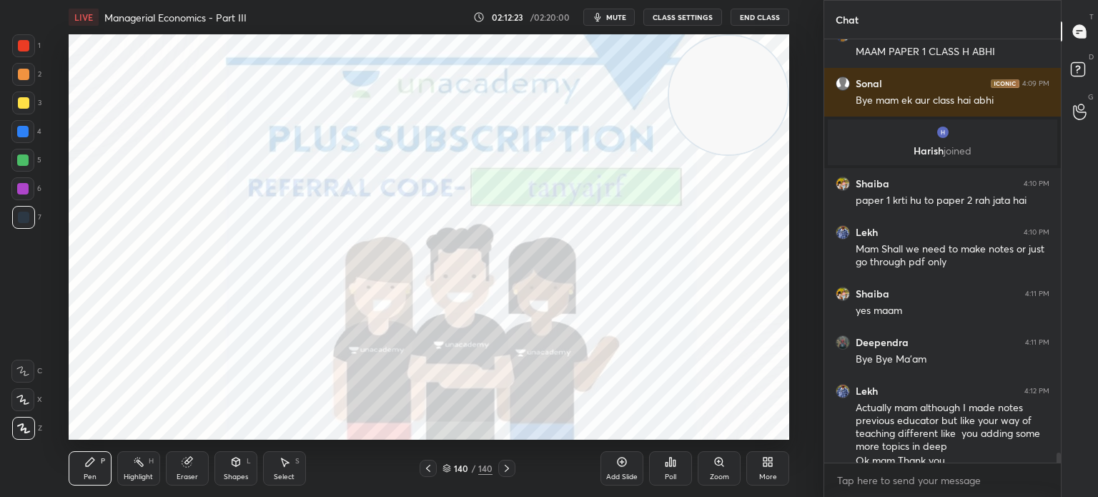
scroll to position [17853, 0]
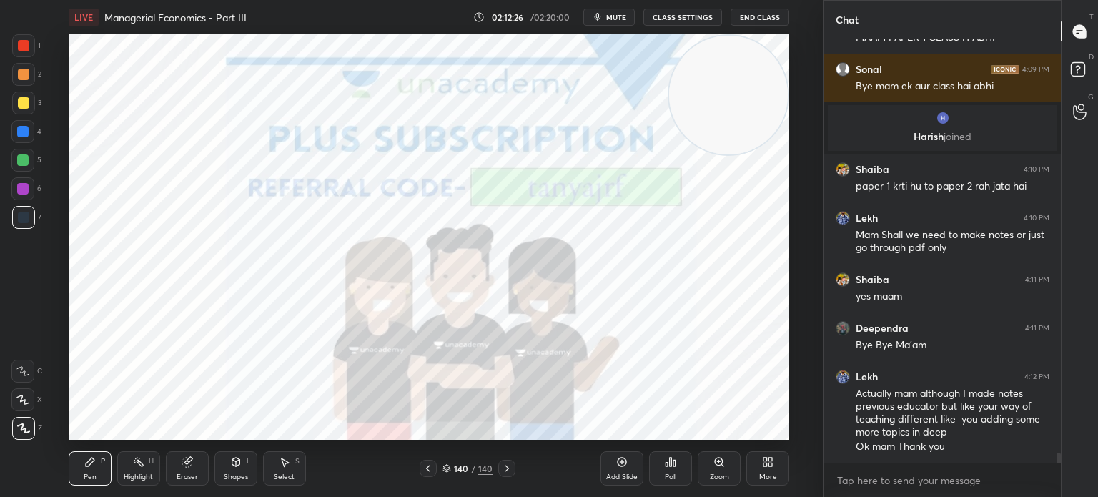
click at [761, 14] on button "End Class" at bounding box center [760, 17] width 59 height 17
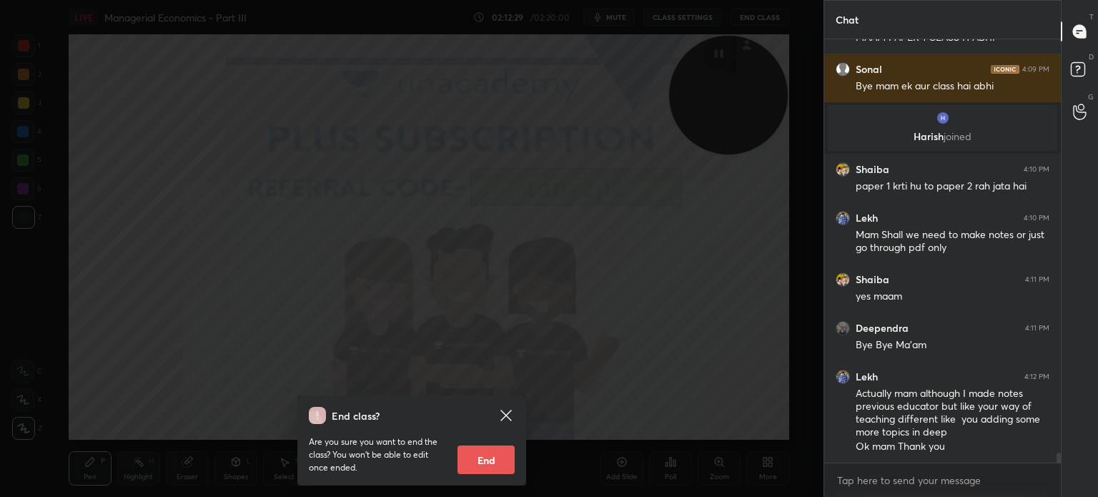
click at [475, 460] on button "End" at bounding box center [485, 459] width 57 height 29
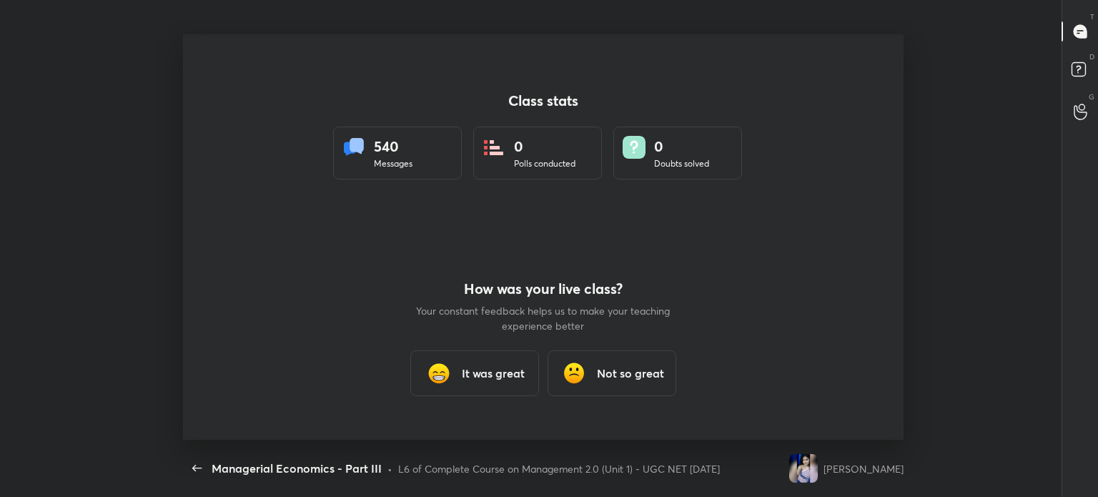
scroll to position [0, 0]
